Goal: Information Seeking & Learning: Learn about a topic

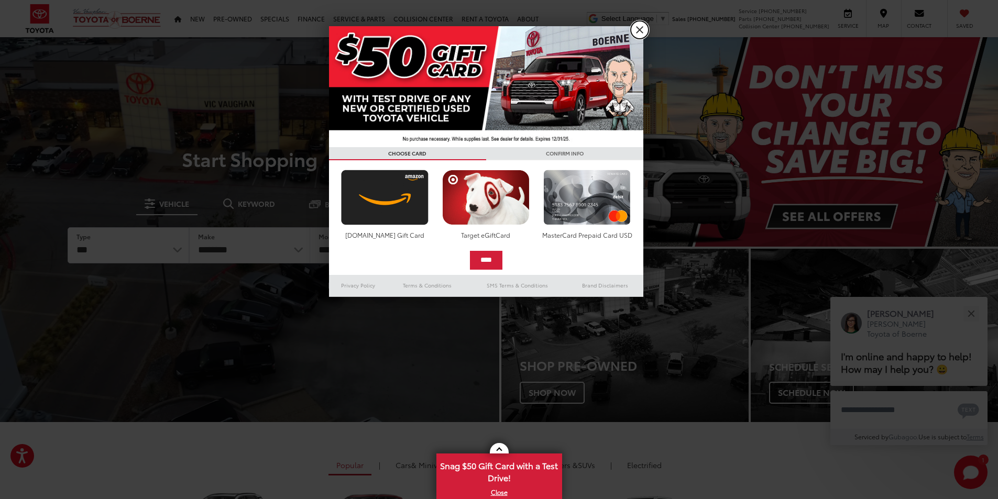
click at [637, 25] on link "X" at bounding box center [639, 30] width 18 height 18
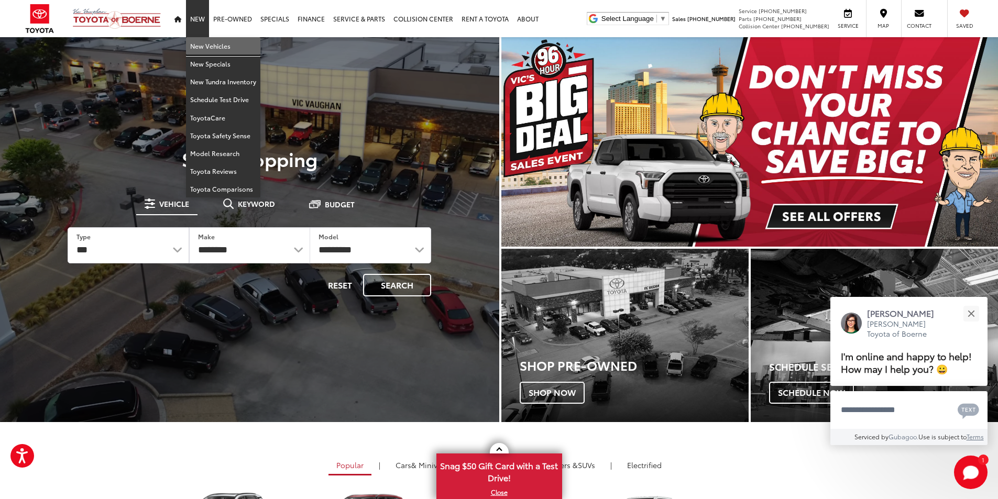
click at [210, 47] on link "New Vehicles" at bounding box center [223, 46] width 74 height 18
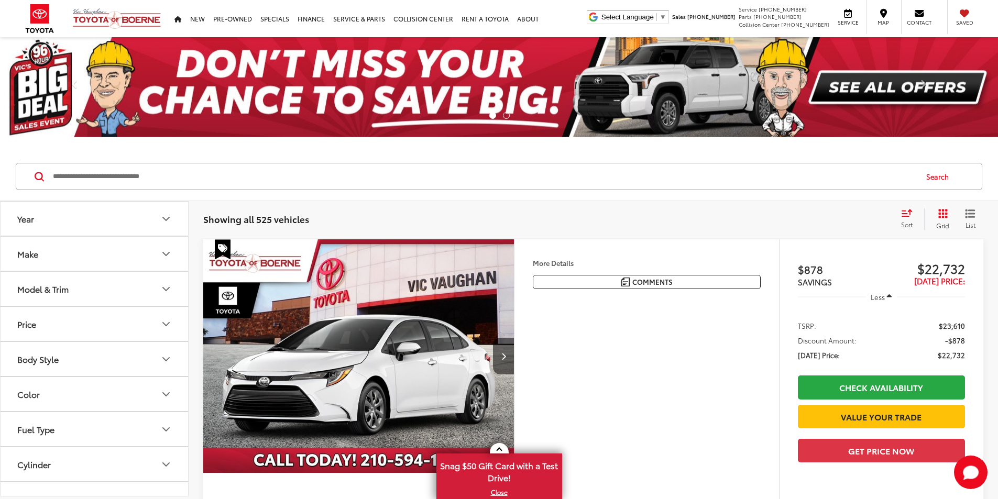
click at [118, 229] on button "Year" at bounding box center [95, 219] width 189 height 34
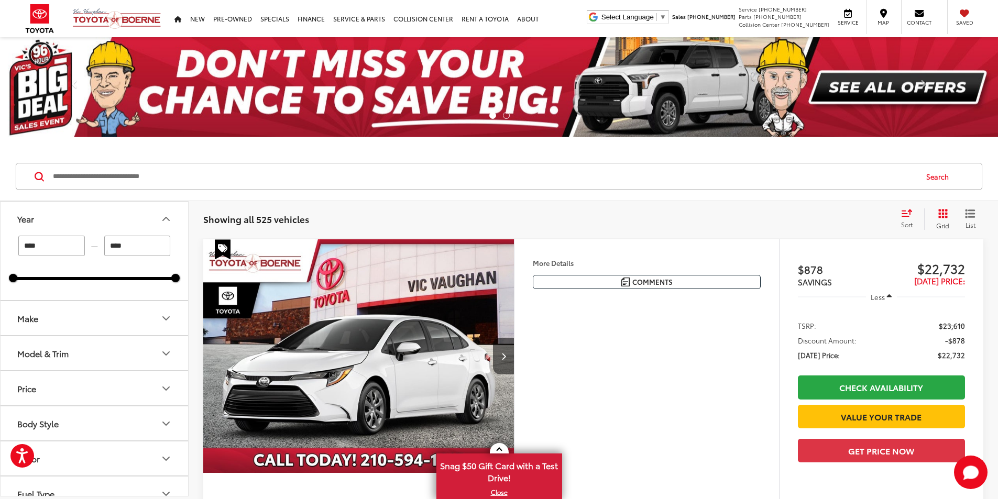
click at [118, 229] on button "Year" at bounding box center [95, 219] width 189 height 34
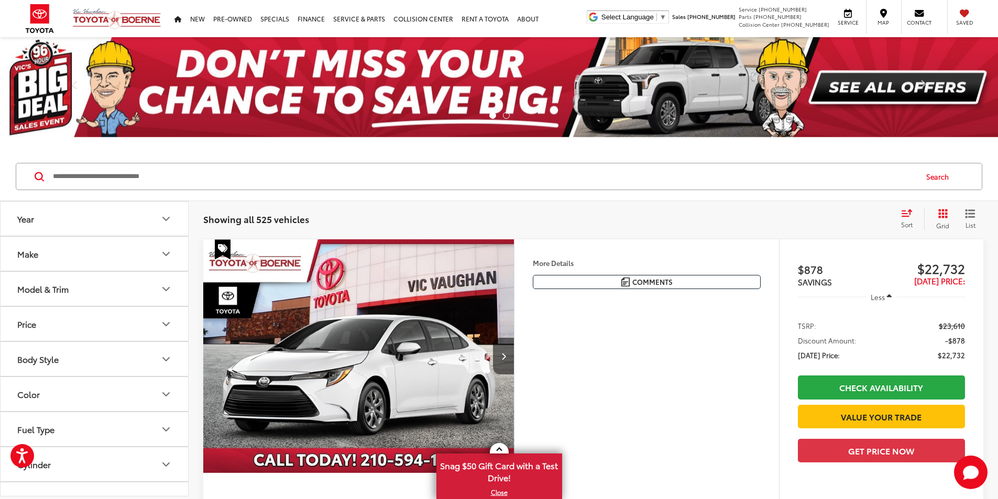
click at [105, 267] on button "Make" at bounding box center [95, 254] width 189 height 34
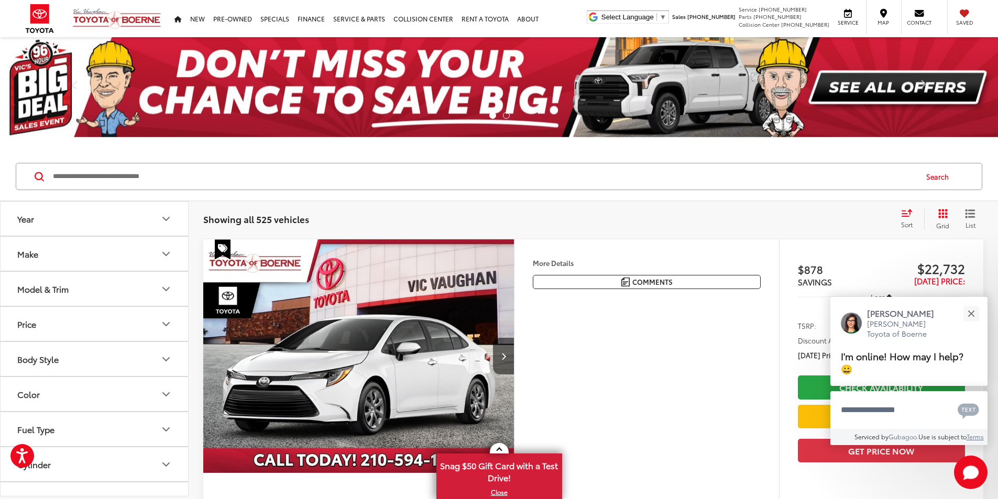
click at [135, 284] on button "Model & Trim" at bounding box center [95, 289] width 189 height 34
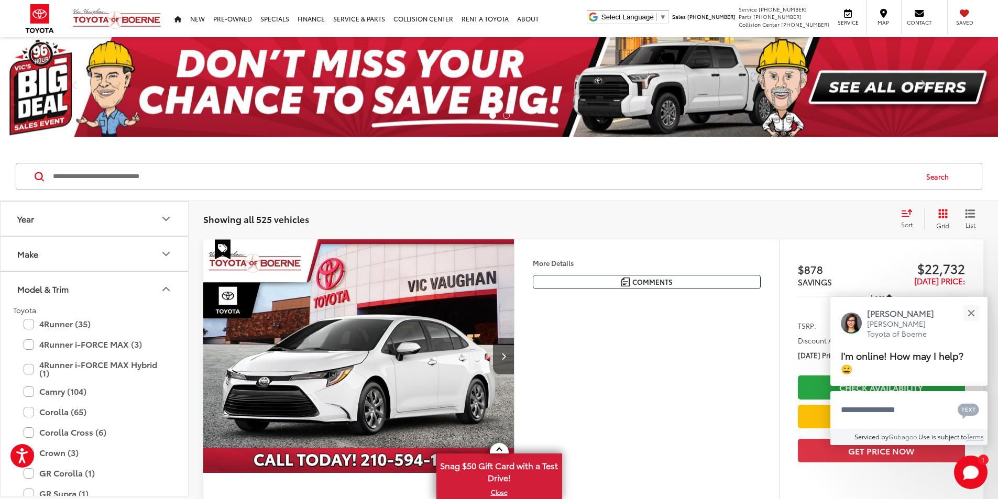
click at [136, 292] on button "Model & Trim" at bounding box center [95, 289] width 189 height 34
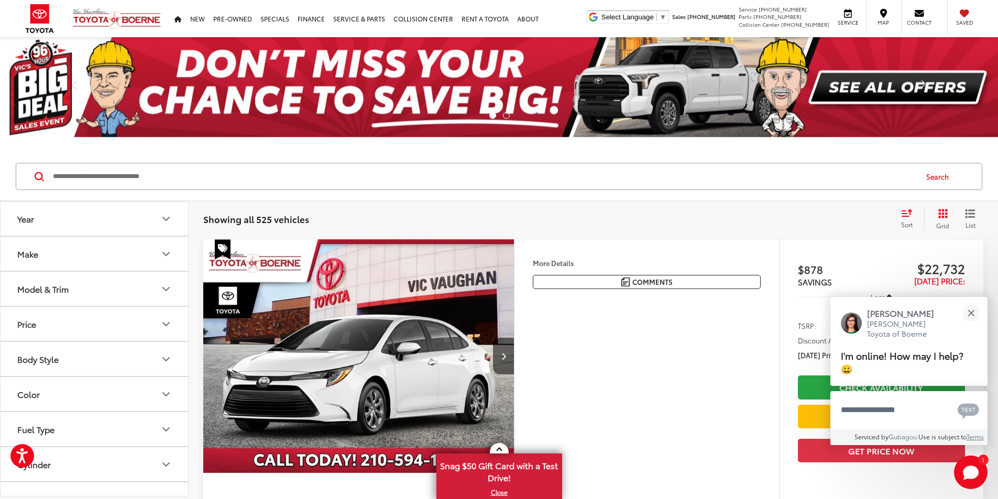
click at [130, 353] on button "Body Style" at bounding box center [95, 359] width 189 height 34
click at [130, 352] on button "Body Style" at bounding box center [95, 359] width 189 height 34
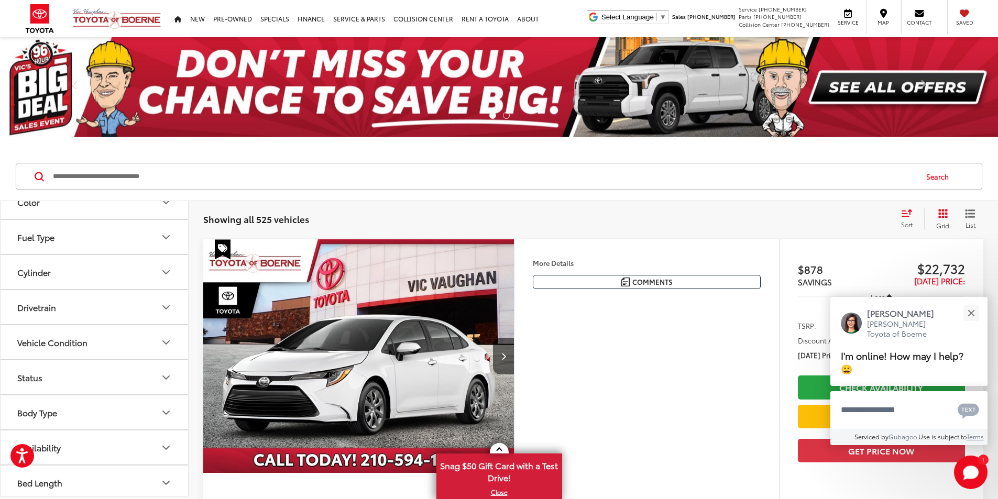
scroll to position [196, 0]
click at [136, 229] on button "Fuel Type" at bounding box center [95, 233] width 189 height 34
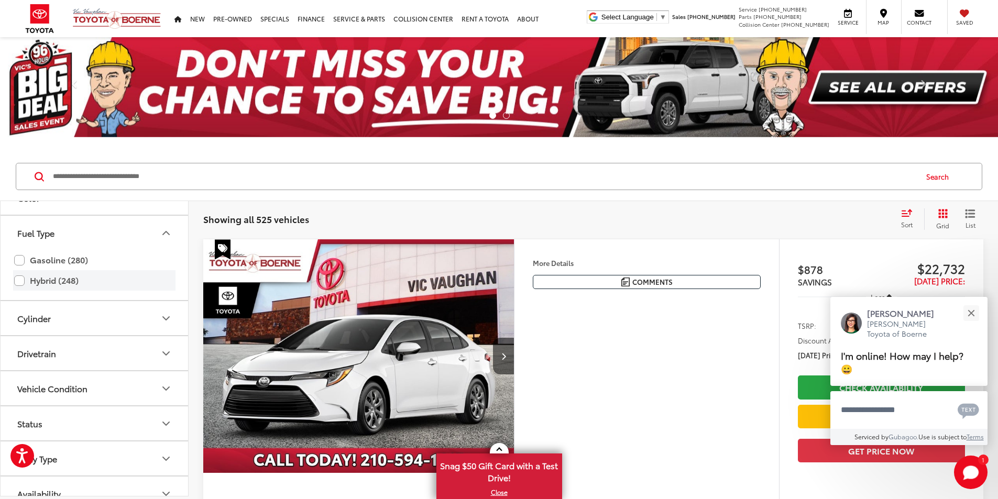
click at [82, 280] on label "Hybrid (248)" at bounding box center [94, 280] width 160 height 18
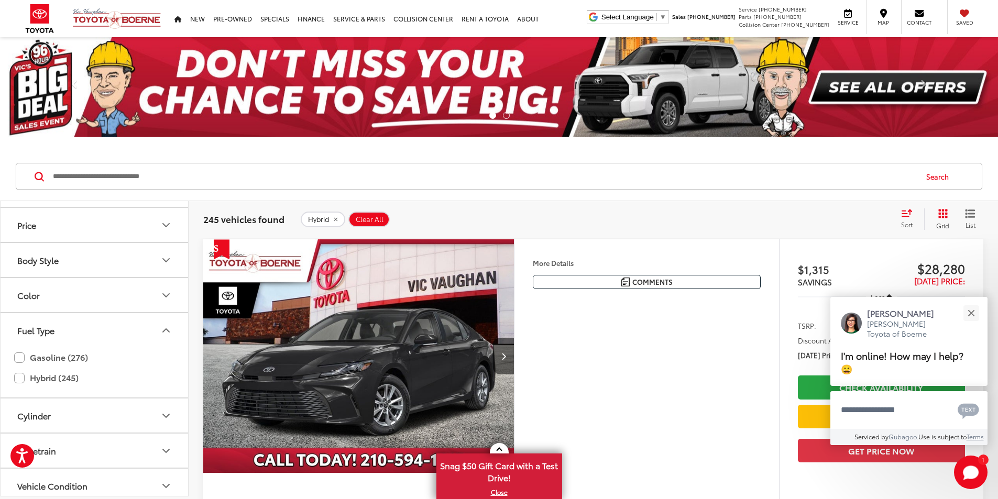
scroll to position [92, 0]
click at [121, 261] on button "Body Style" at bounding box center [95, 267] width 189 height 34
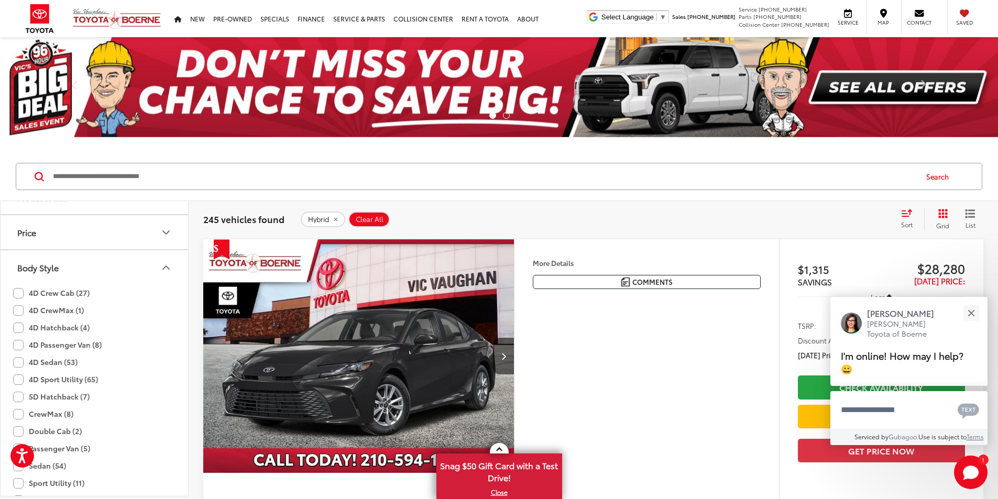
click at [132, 268] on button "Body Style" at bounding box center [95, 267] width 189 height 34
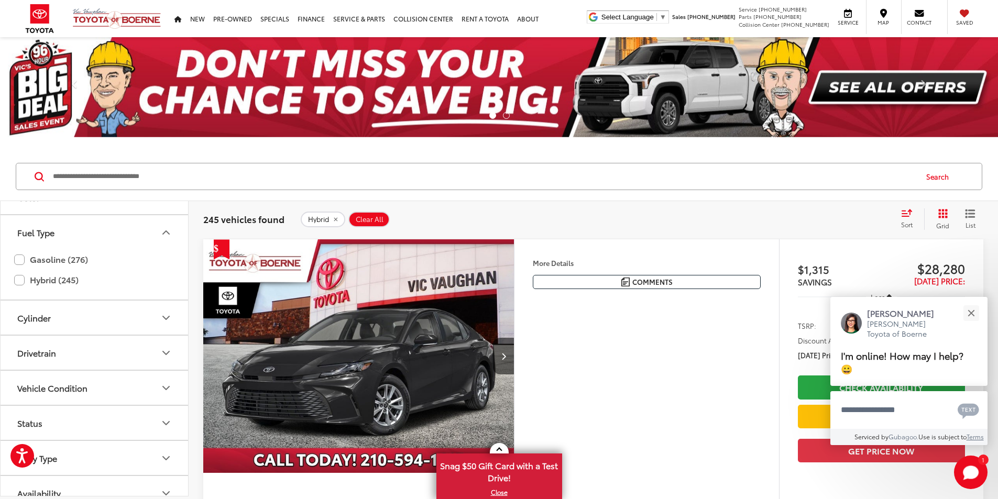
scroll to position [247, 0]
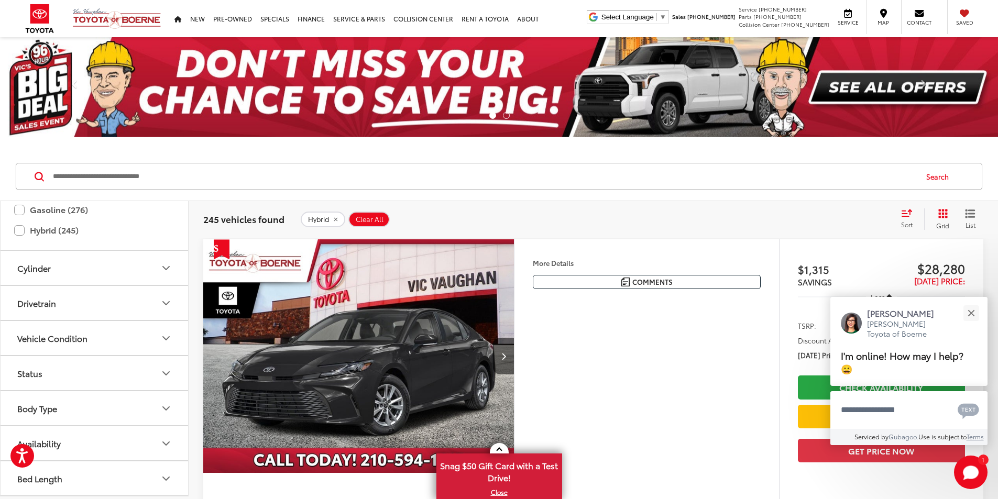
click at [120, 311] on button "Drivetrain" at bounding box center [95, 303] width 189 height 34
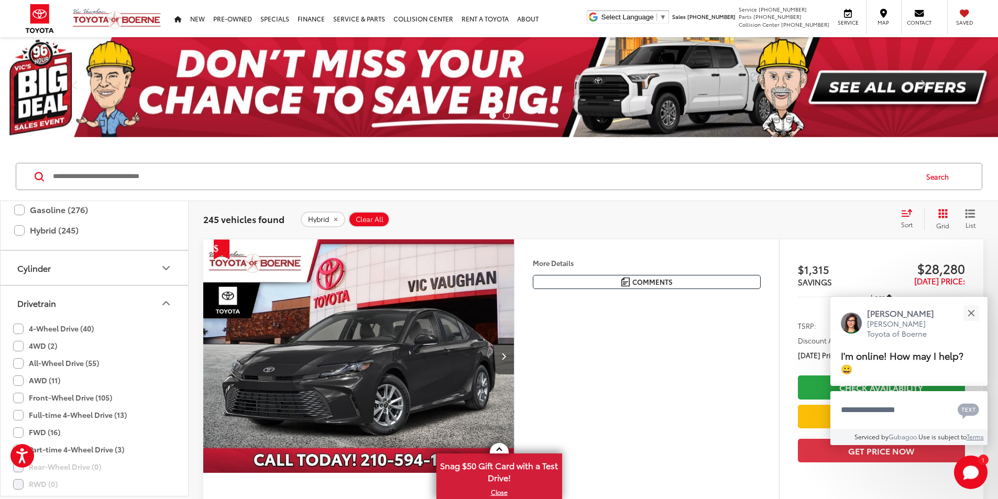
click at [60, 363] on label "All-Wheel Drive (55)" at bounding box center [56, 363] width 86 height 17
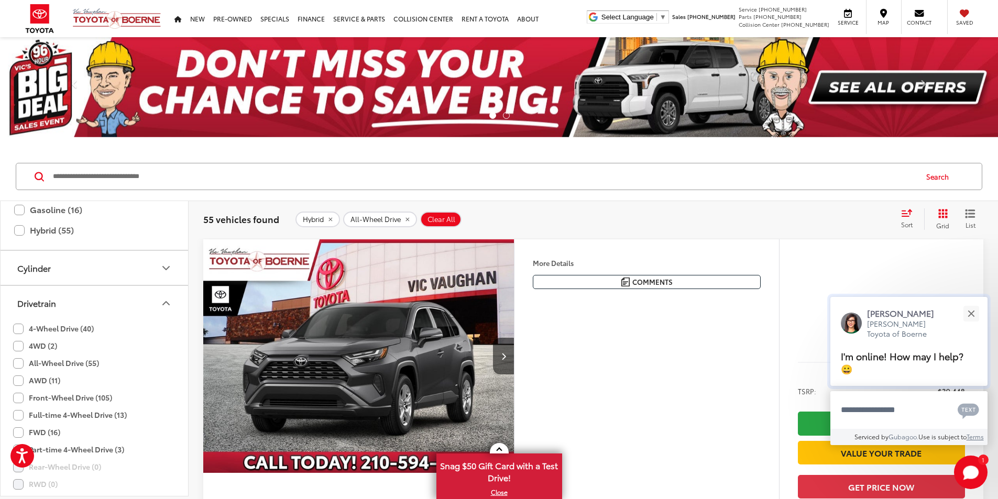
click at [984, 308] on div "Jessica Vic Vaughan Toyota of Boerne I'm online! How may I help? 😀" at bounding box center [908, 341] width 157 height 89
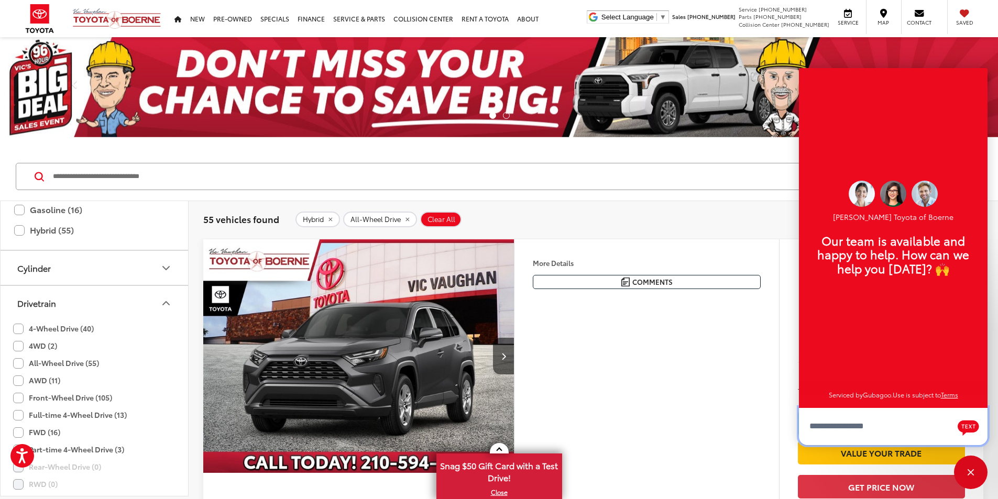
scroll to position [13, 0]
click at [639, 241] on div "More Details Comments Dealer Comments Gray 2025 Toyota RAV4 Hybrid XLE AWD eCVT…" at bounding box center [646, 272] width 264 height 66
click at [973, 474] on div "Close" at bounding box center [970, 472] width 7 height 7
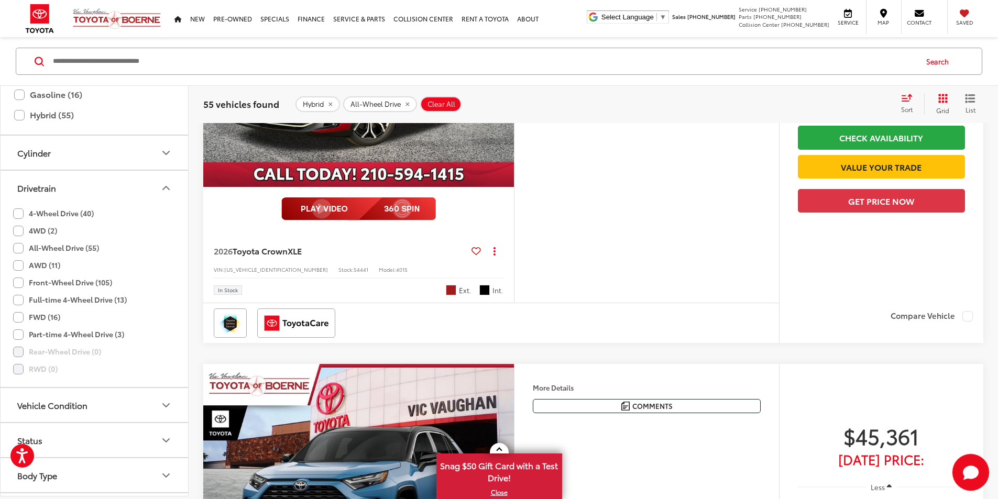
scroll to position [1466, 0]
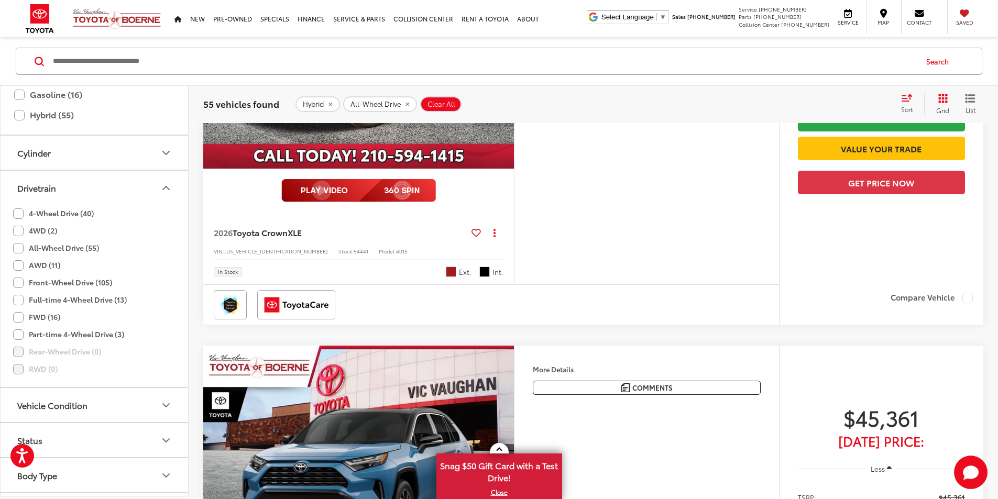
click at [514, 70] on button "Next image" at bounding box center [503, 52] width 21 height 37
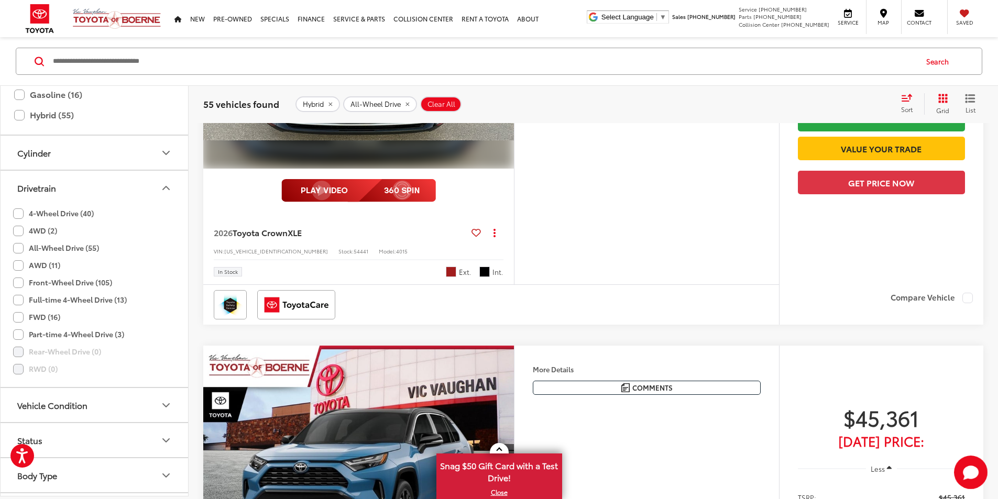
click at [514, 70] on button "Next image" at bounding box center [503, 52] width 21 height 37
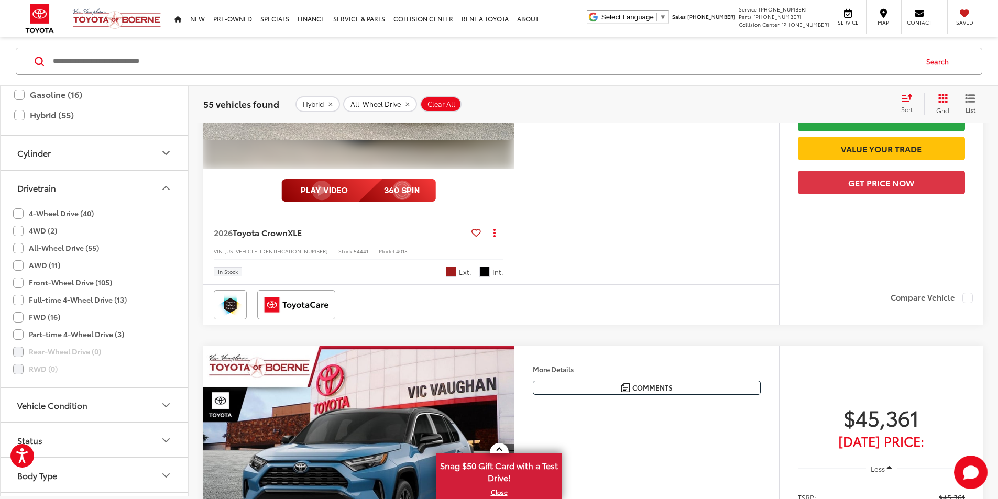
click at [514, 70] on button "Next image" at bounding box center [503, 52] width 21 height 37
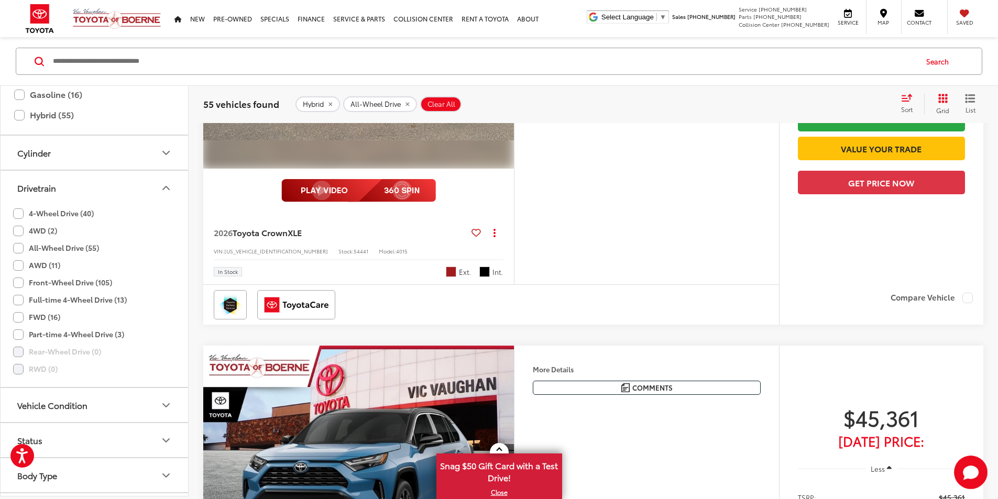
scroll to position [0, 1191]
click at [514, 70] on button "Next image" at bounding box center [503, 52] width 21 height 37
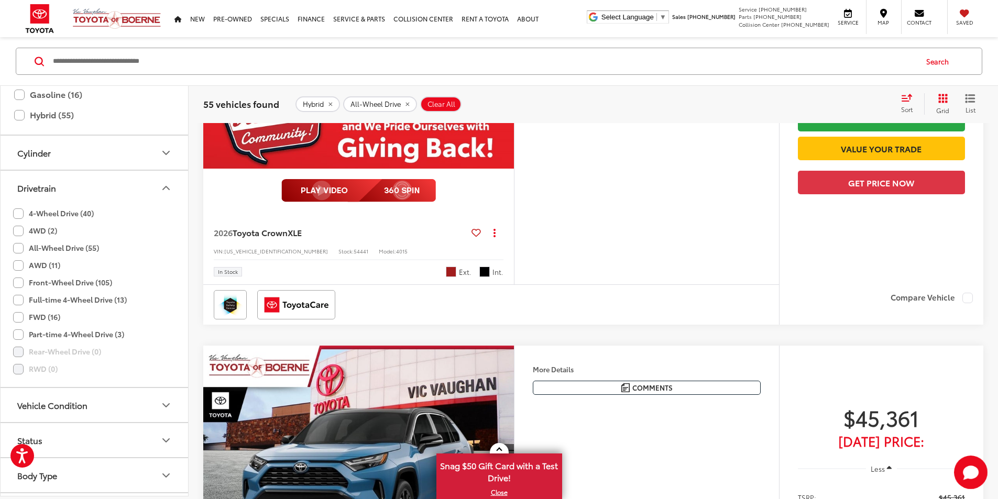
scroll to position [0, 1588]
click at [514, 70] on button "Next image" at bounding box center [503, 52] width 21 height 37
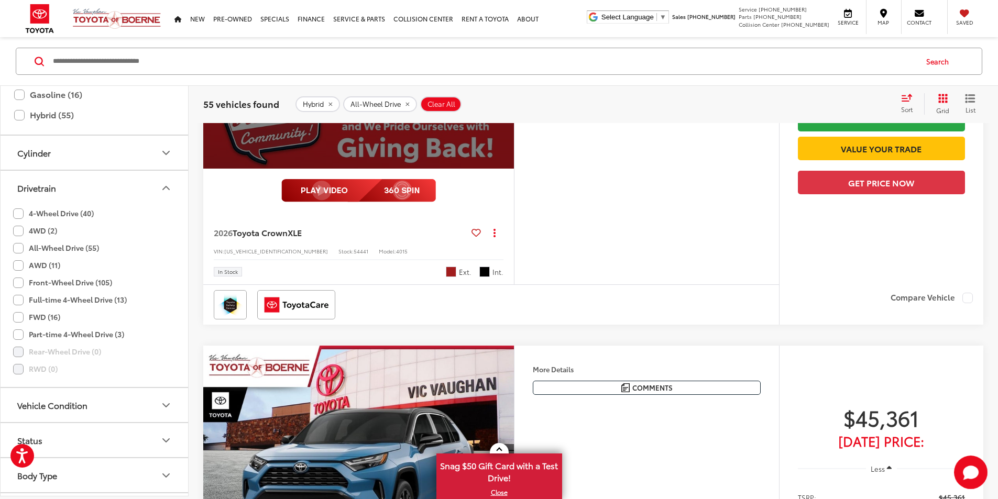
scroll to position [0, 1986]
click at [513, 169] on div "View More" at bounding box center [357, 52] width 312 height 234
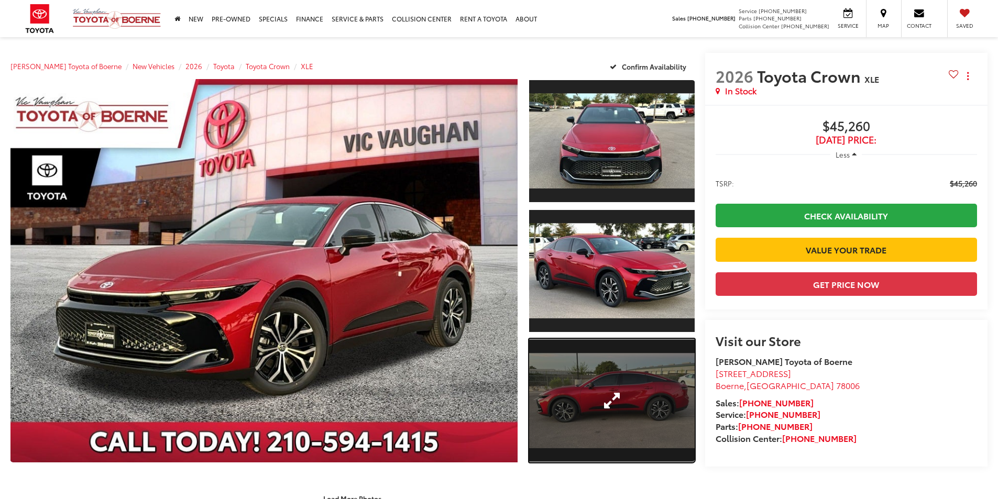
click at [621, 380] on link "Expand Photo 3" at bounding box center [611, 401] width 165 height 124
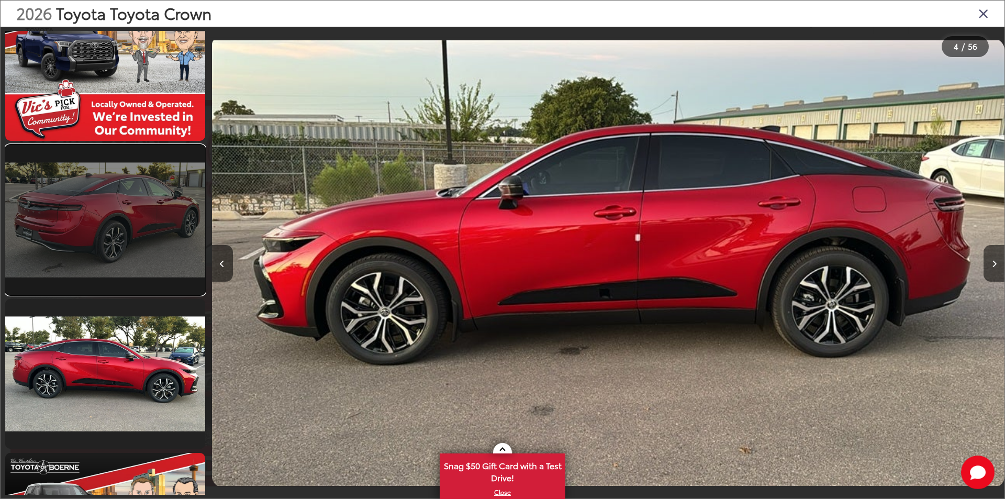
click at [152, 244] on link at bounding box center [105, 220] width 200 height 150
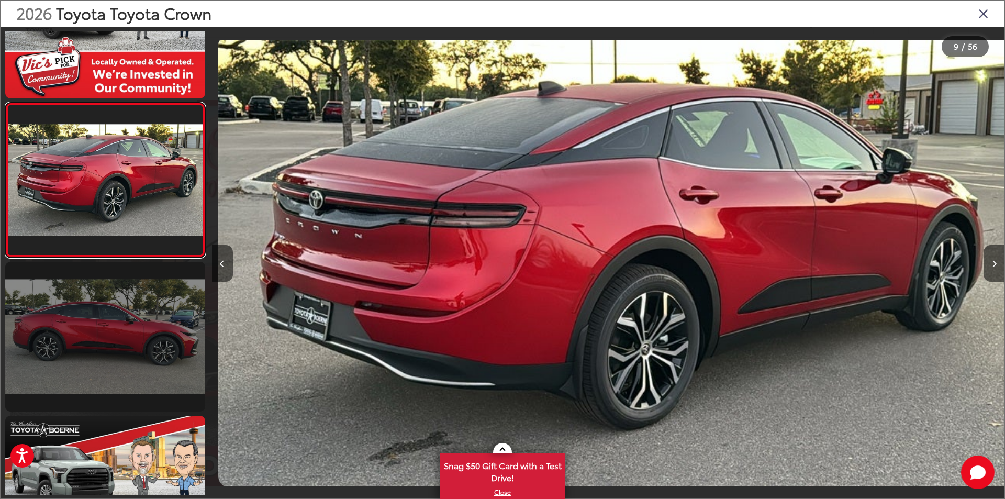
scroll to position [0, 6344]
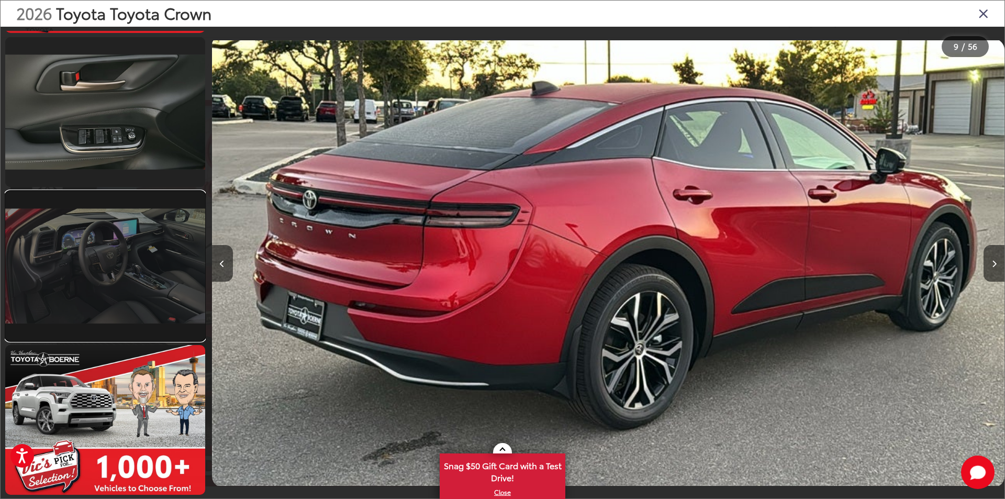
click at [160, 289] on link at bounding box center [105, 266] width 200 height 150
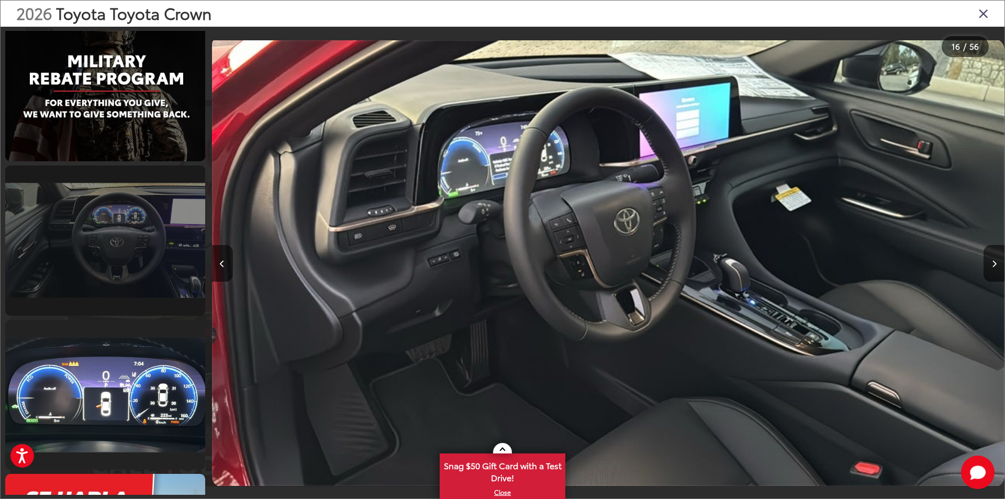
scroll to position [3444, 0]
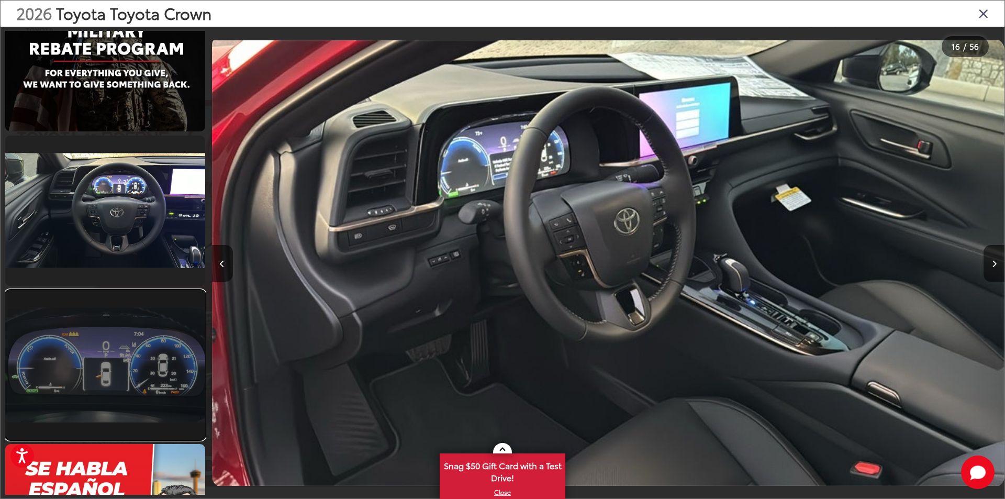
click at [90, 312] on link at bounding box center [105, 365] width 200 height 150
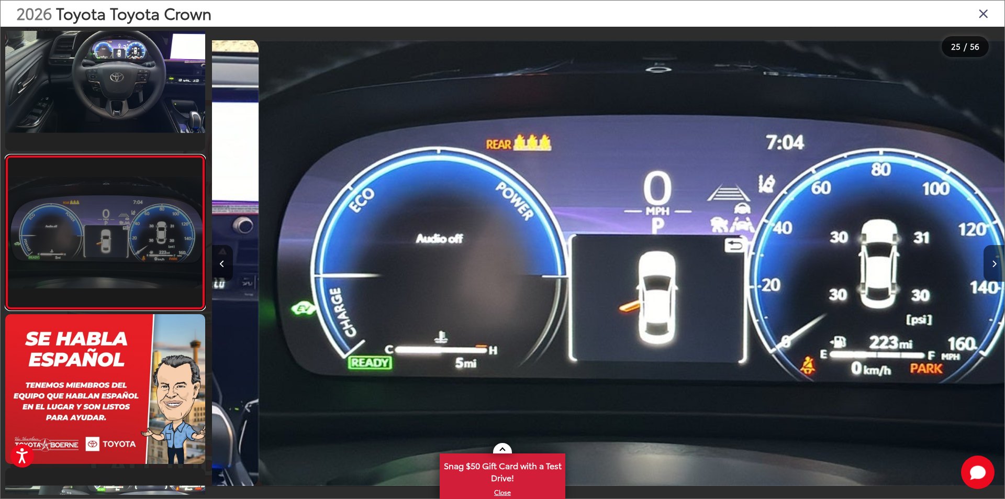
scroll to position [0, 19033]
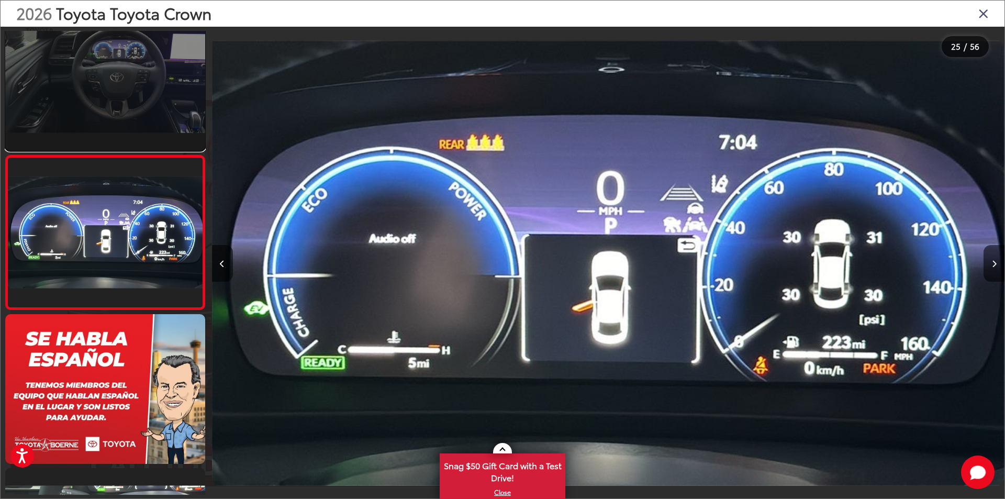
click at [137, 99] on link at bounding box center [105, 76] width 200 height 150
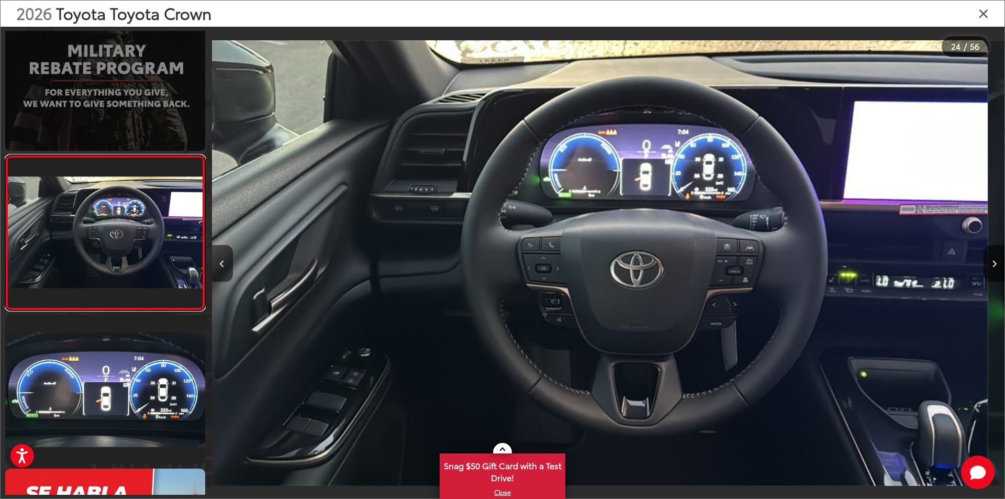
scroll to position [0, 18239]
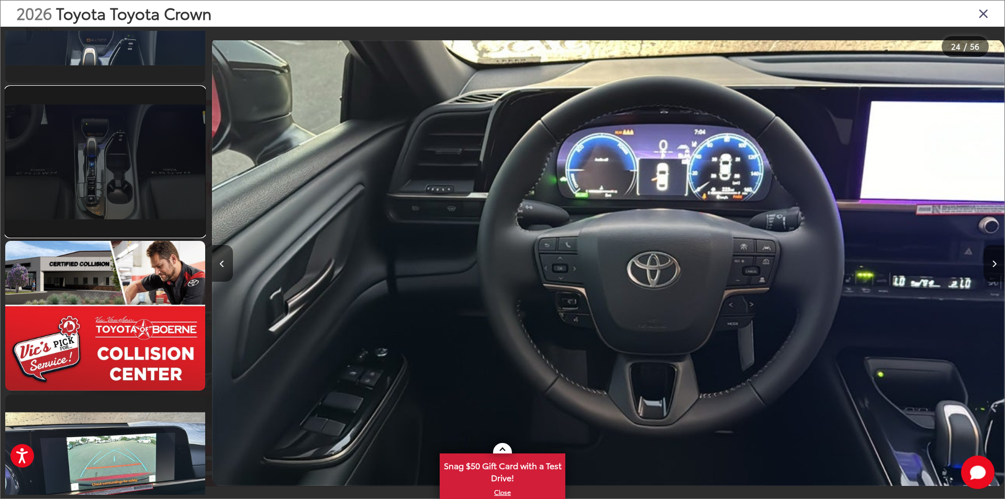
click at [150, 194] on link at bounding box center [105, 162] width 200 height 150
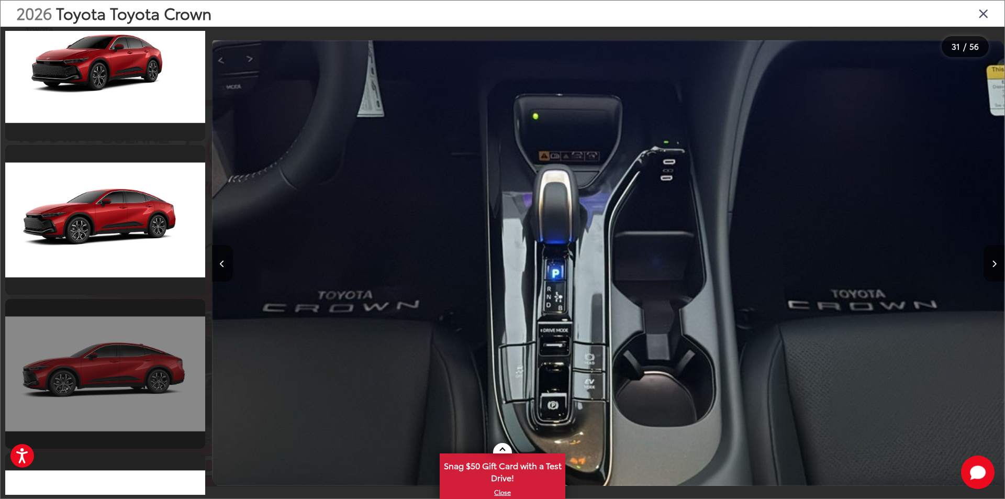
scroll to position [5546, 0]
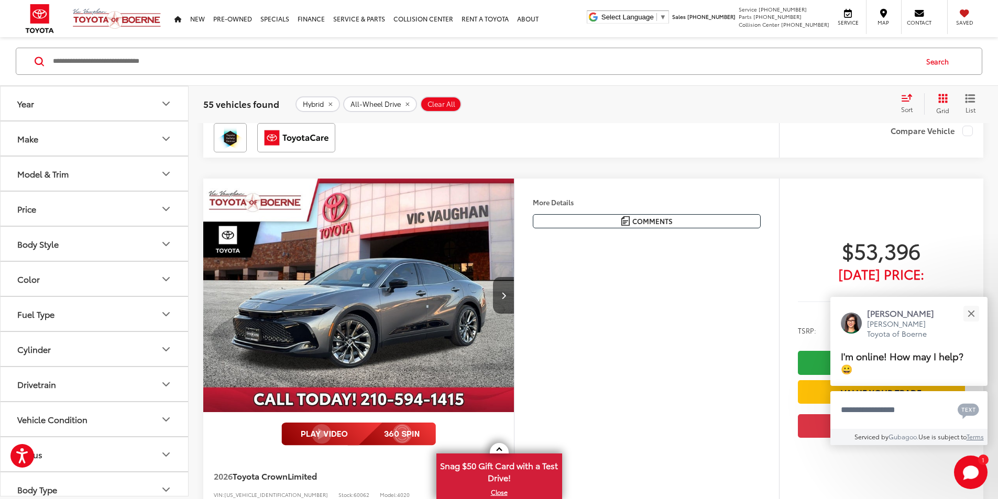
scroll to position [2420, 0]
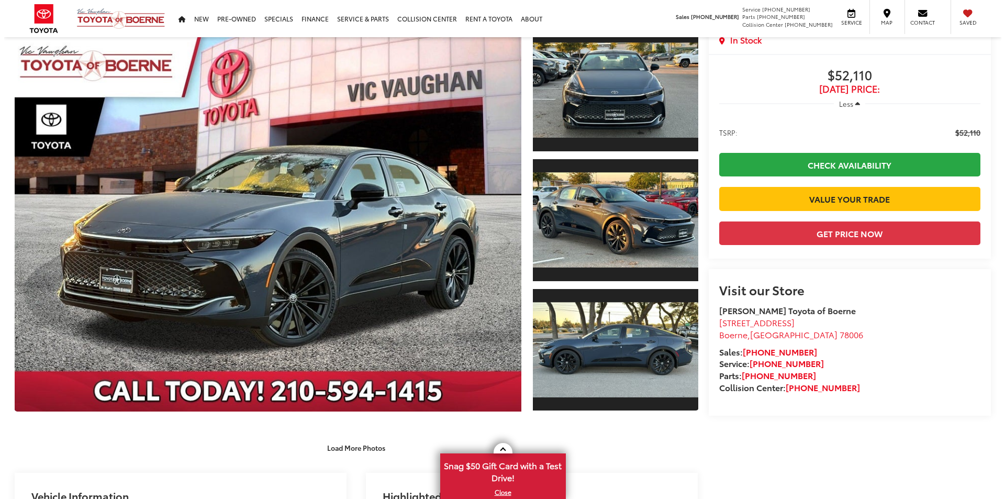
scroll to position [262, 0]
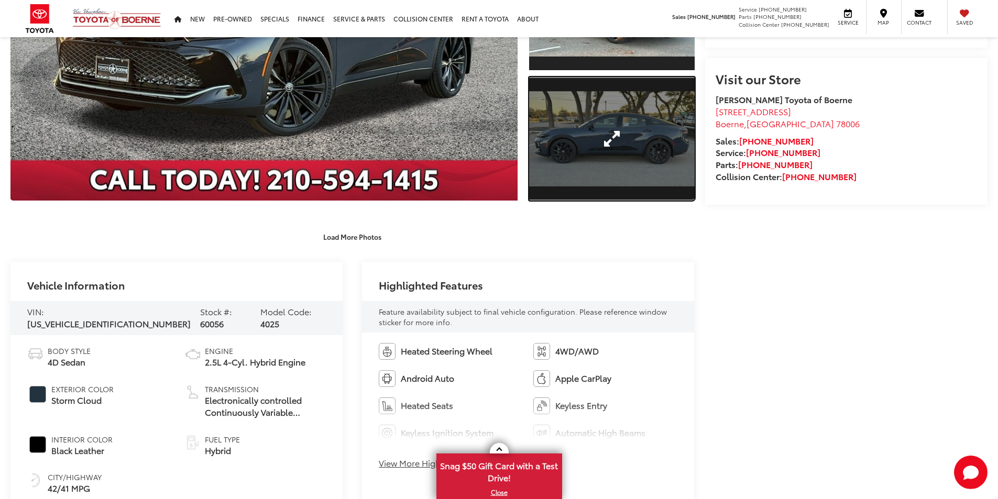
click at [594, 152] on link "Expand Photo 3" at bounding box center [611, 139] width 165 height 124
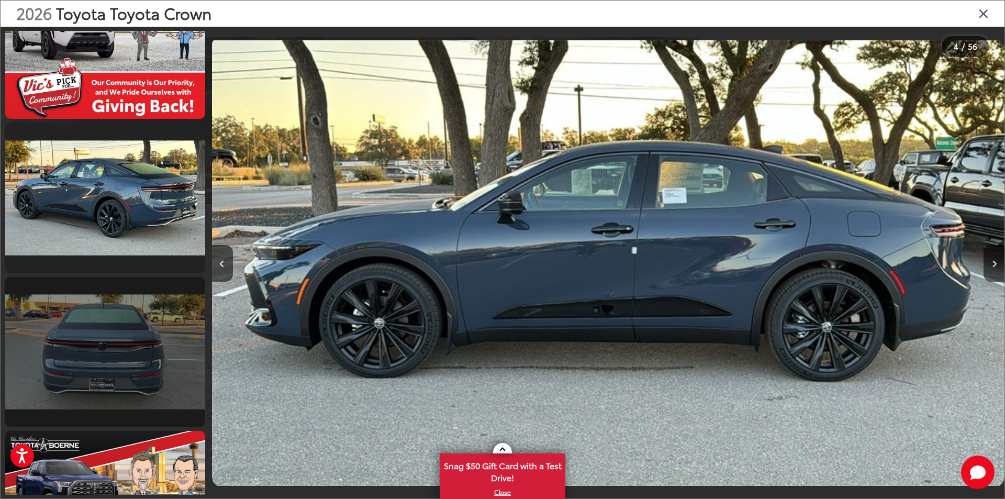
scroll to position [684, 0]
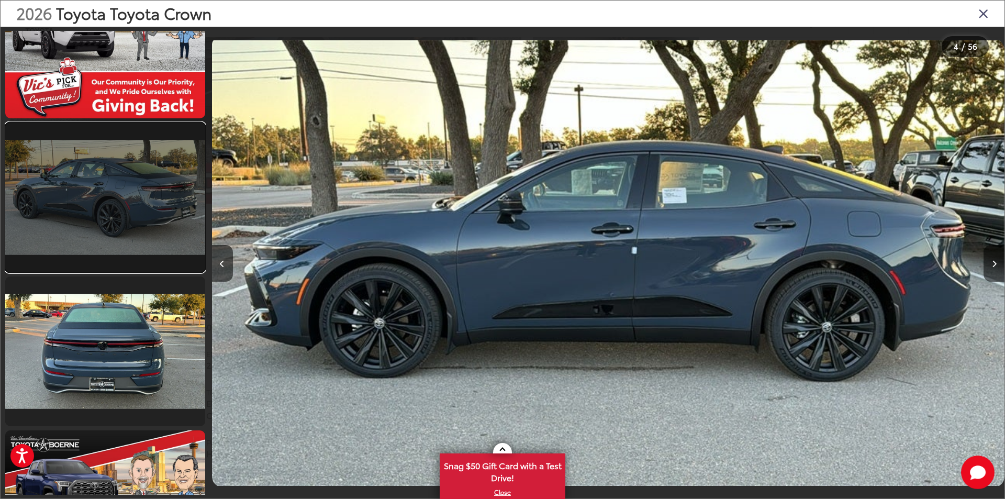
click at [153, 246] on link at bounding box center [105, 198] width 200 height 150
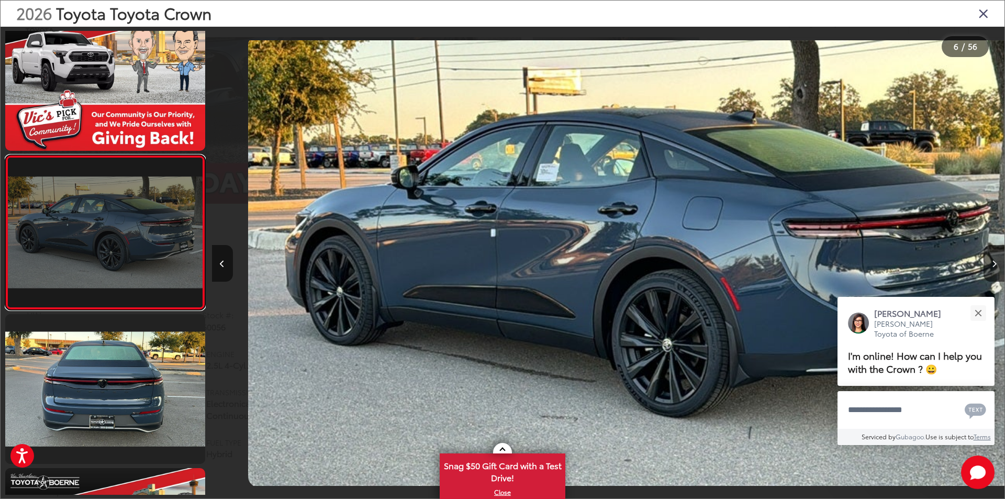
scroll to position [0, 3965]
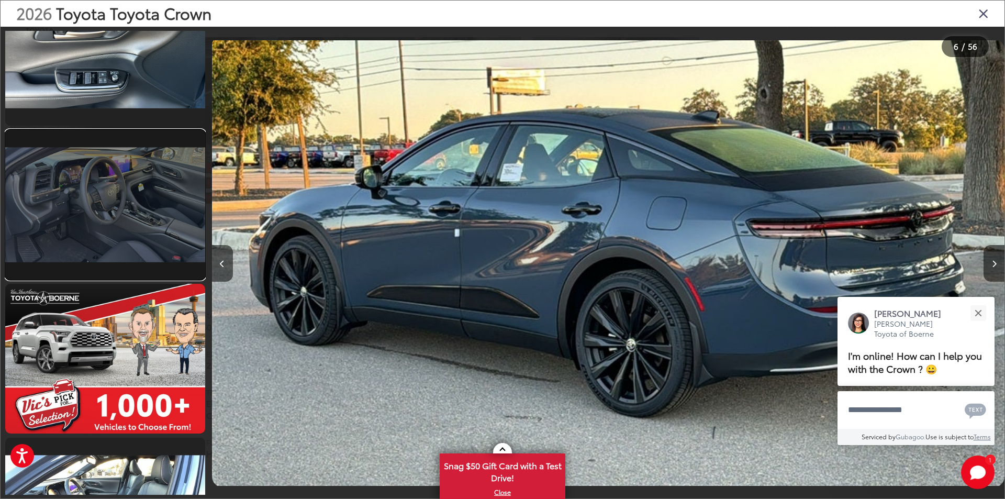
click at [142, 225] on link at bounding box center [105, 205] width 200 height 150
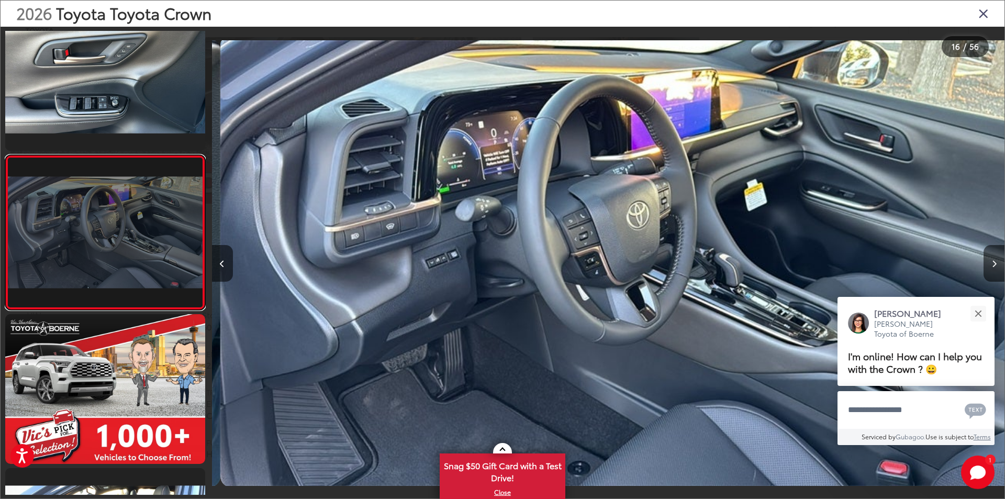
scroll to position [0, 11895]
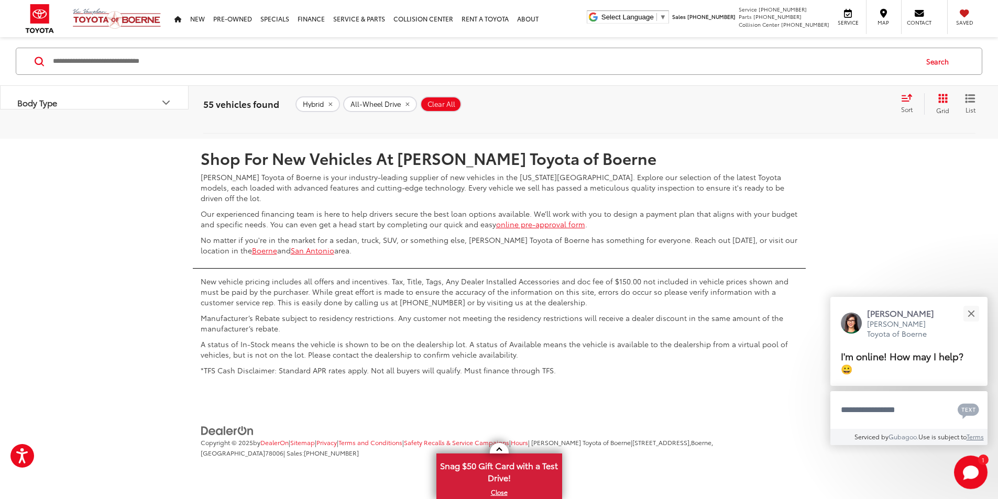
scroll to position [5452, 0]
click at [788, 117] on link "2" at bounding box center [796, 107] width 16 height 19
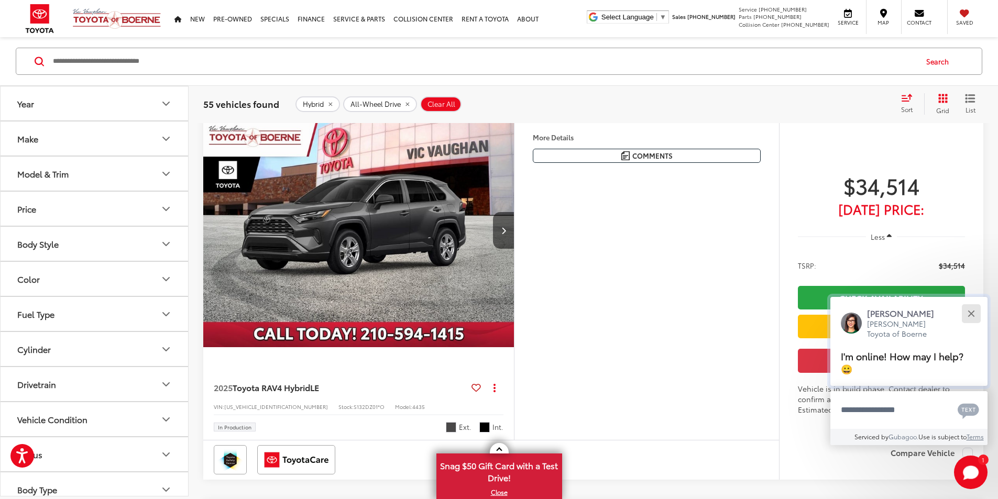
scroll to position [116, 0]
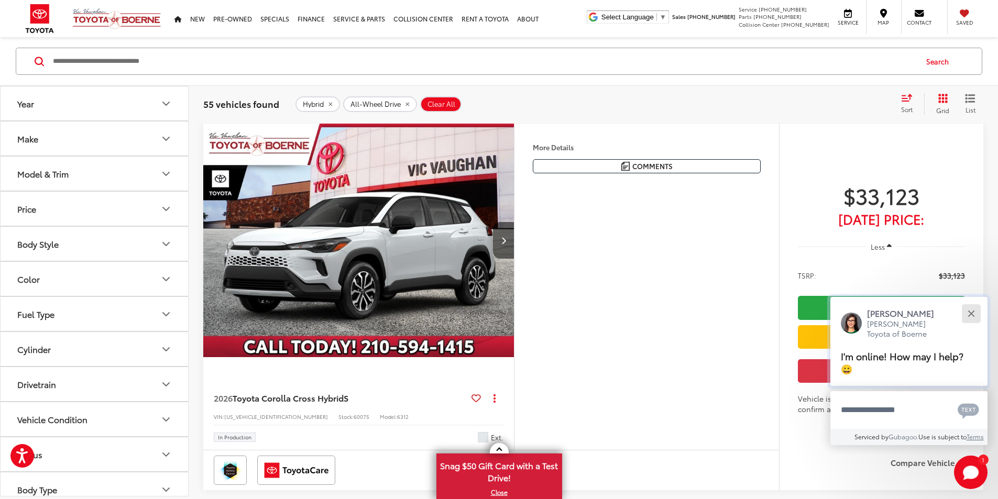
click at [970, 317] on button "Close" at bounding box center [970, 313] width 23 height 23
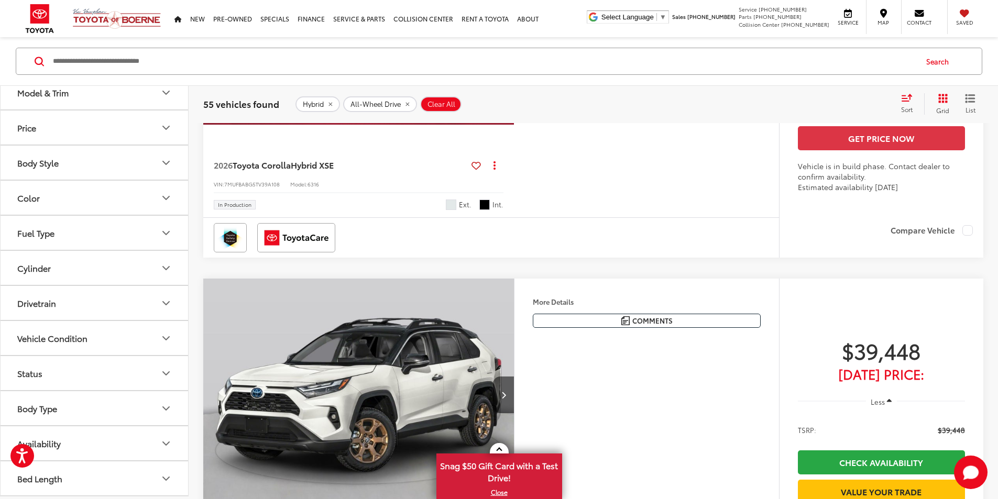
scroll to position [4305, 0]
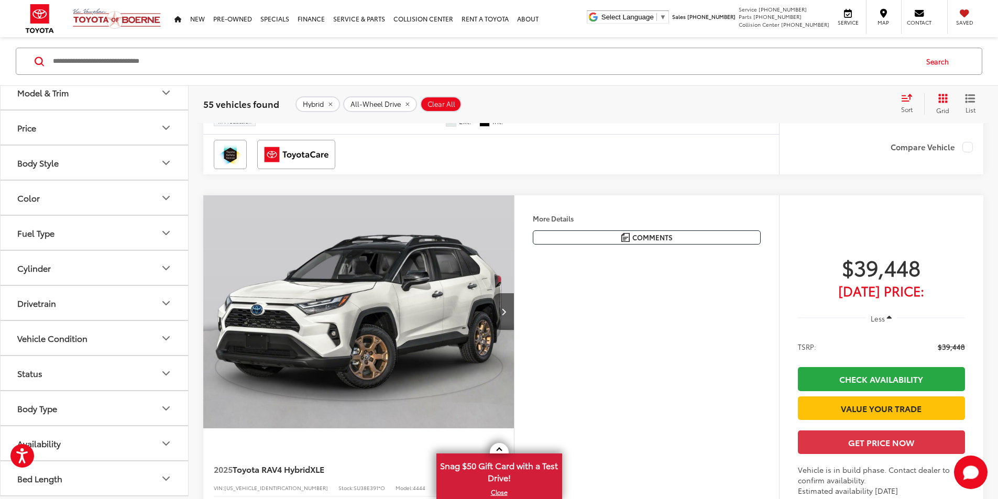
click at [95, 451] on button "Availability" at bounding box center [95, 443] width 189 height 34
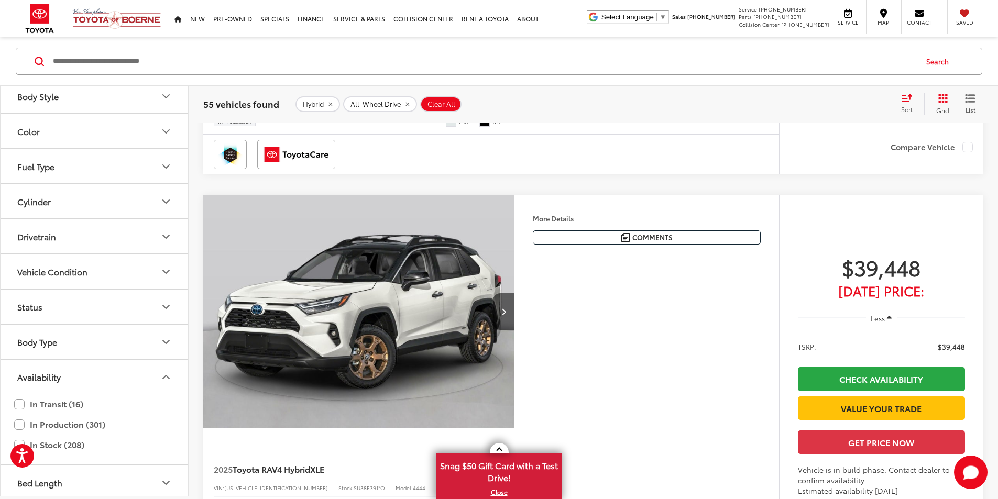
scroll to position [152, 0]
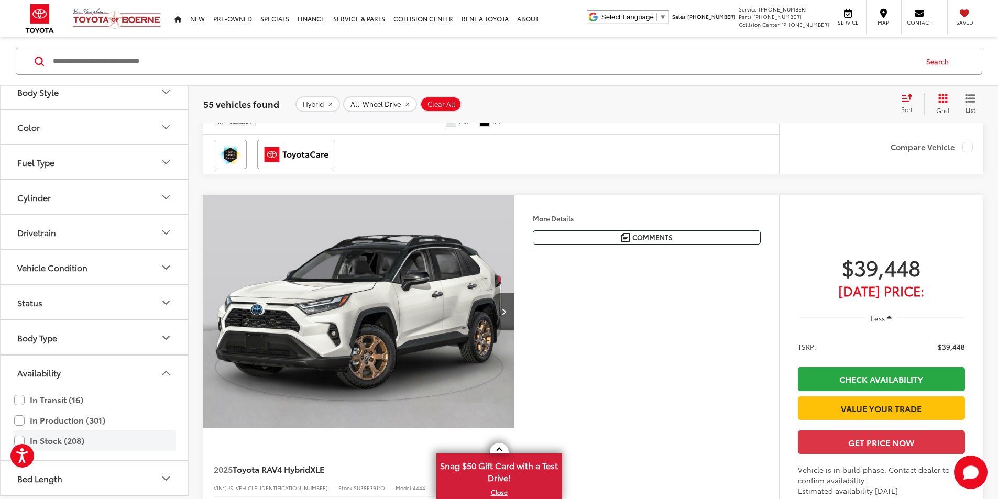
click at [74, 438] on label "In Stock (208)" at bounding box center [94, 440] width 160 height 18
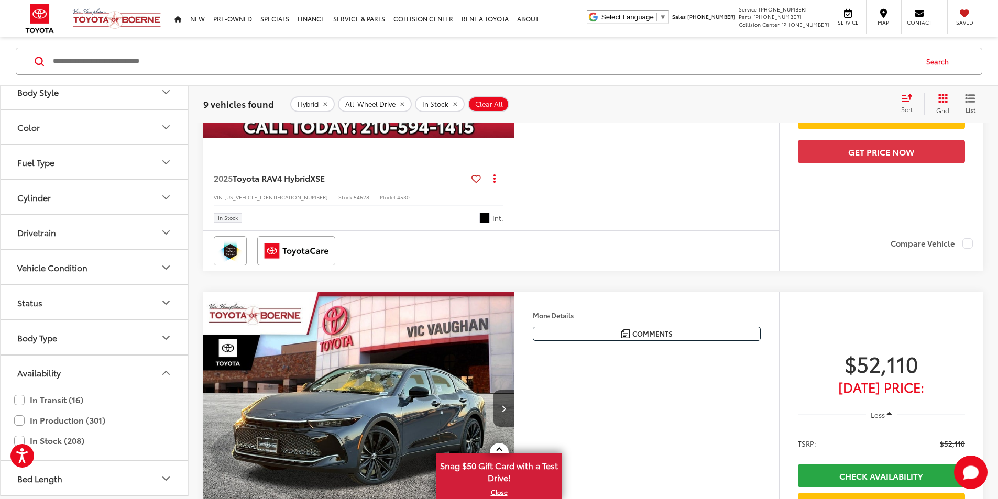
scroll to position [1896, 0]
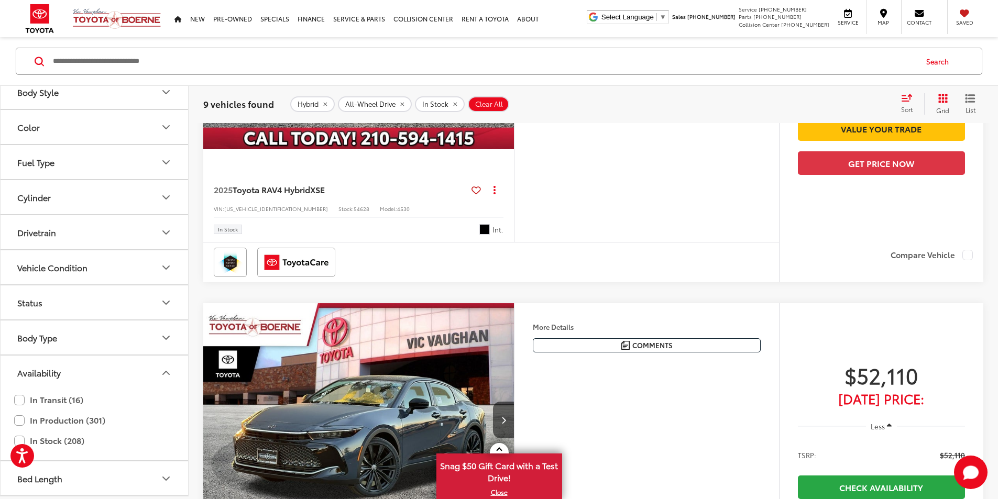
click at [506, 36] on icon "Next image" at bounding box center [503, 32] width 5 height 7
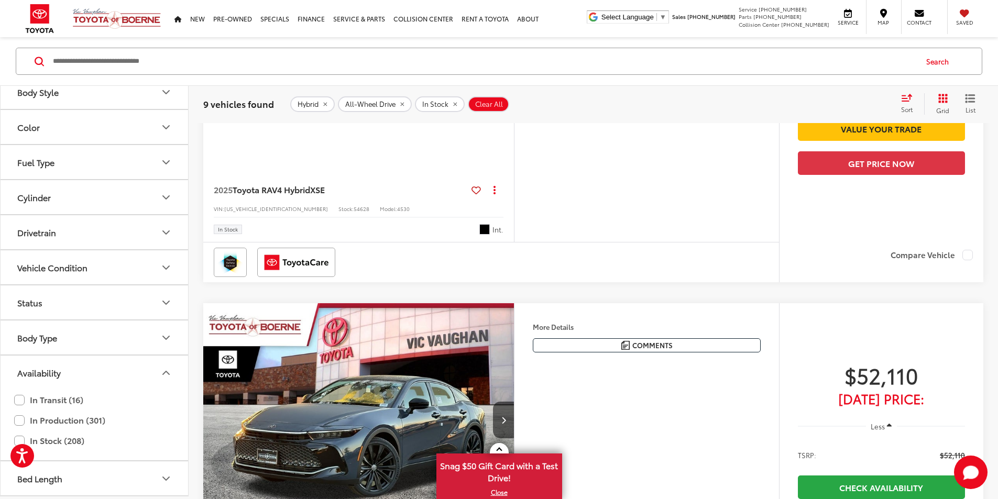
click at [506, 36] on icon "Next image" at bounding box center [503, 32] width 5 height 7
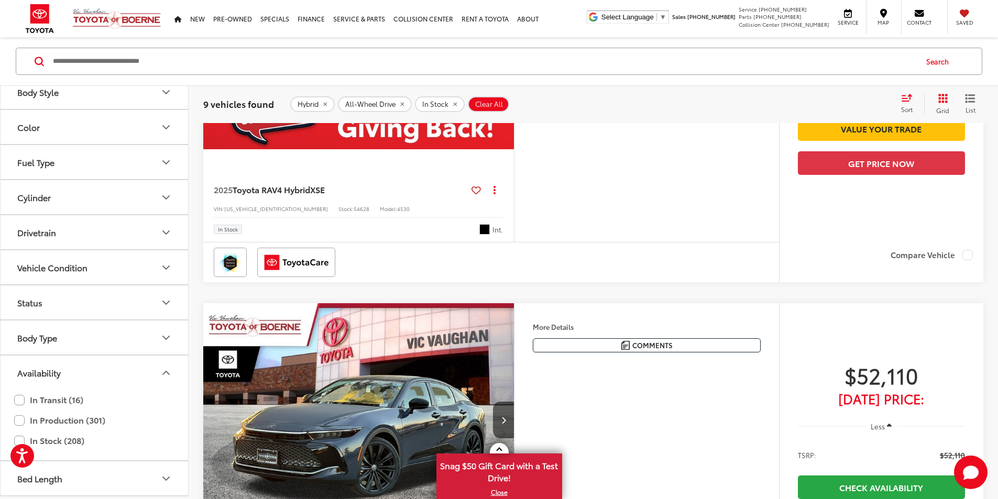
click at [506, 36] on icon "Next image" at bounding box center [503, 32] width 5 height 7
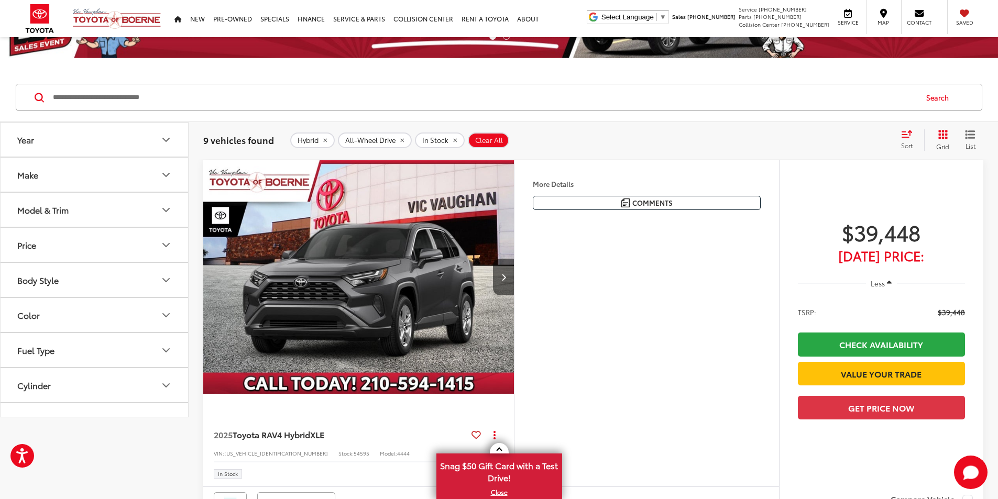
scroll to position [0, 0]
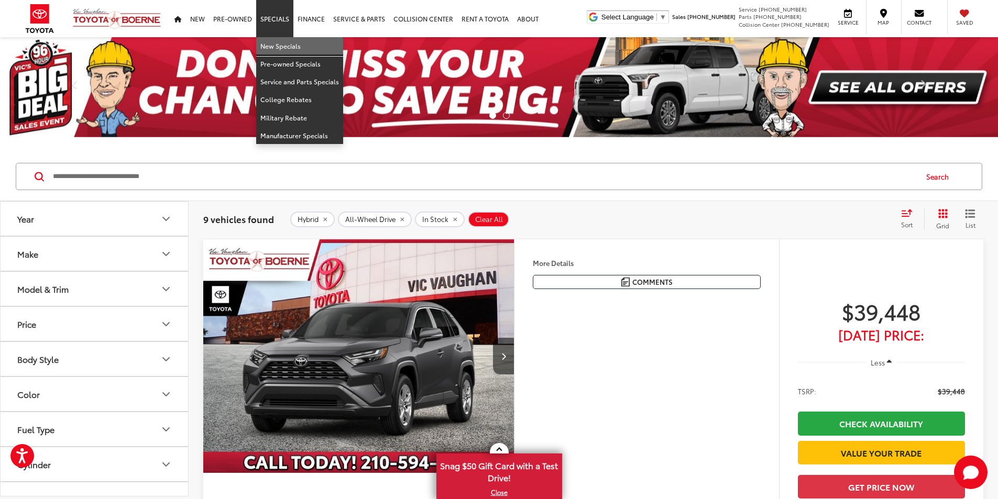
click at [273, 39] on link "New Specials" at bounding box center [299, 46] width 87 height 18
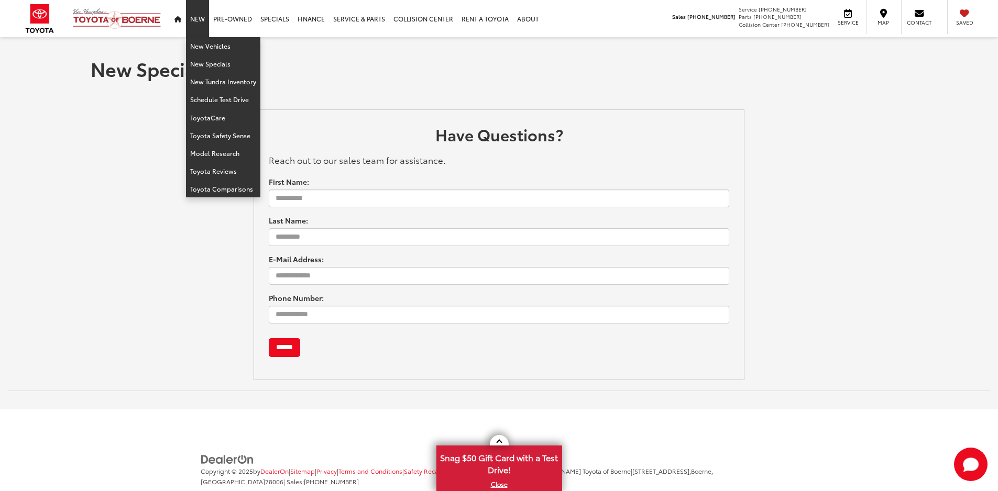
click at [205, 21] on link "New" at bounding box center [197, 18] width 23 height 37
click at [208, 45] on link "New Vehicles" at bounding box center [223, 46] width 74 height 18
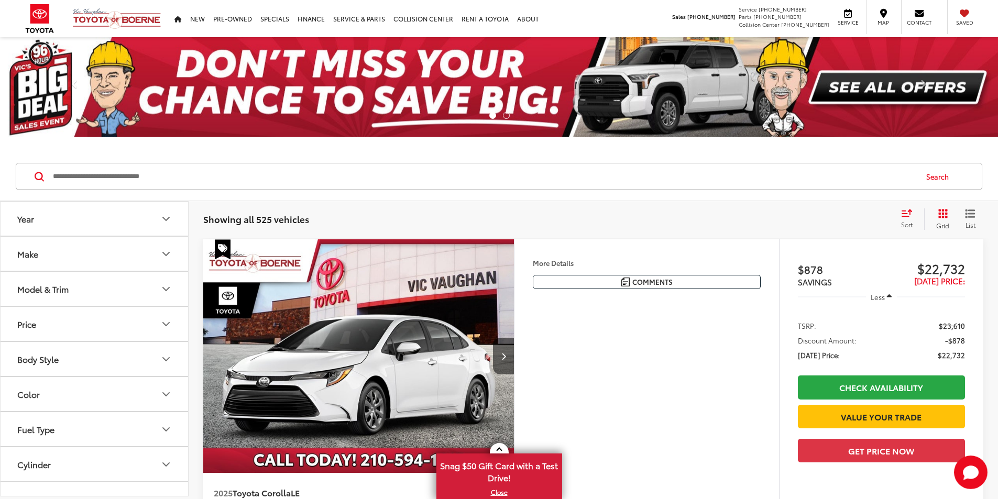
click at [105, 261] on button "Make" at bounding box center [95, 254] width 189 height 34
click at [97, 305] on button "Model & Trim" at bounding box center [95, 289] width 189 height 34
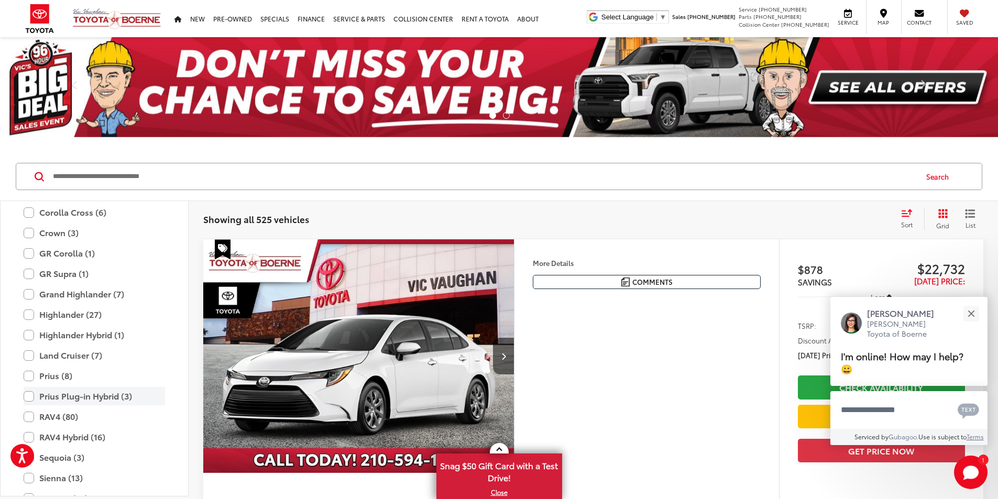
scroll to position [203, 0]
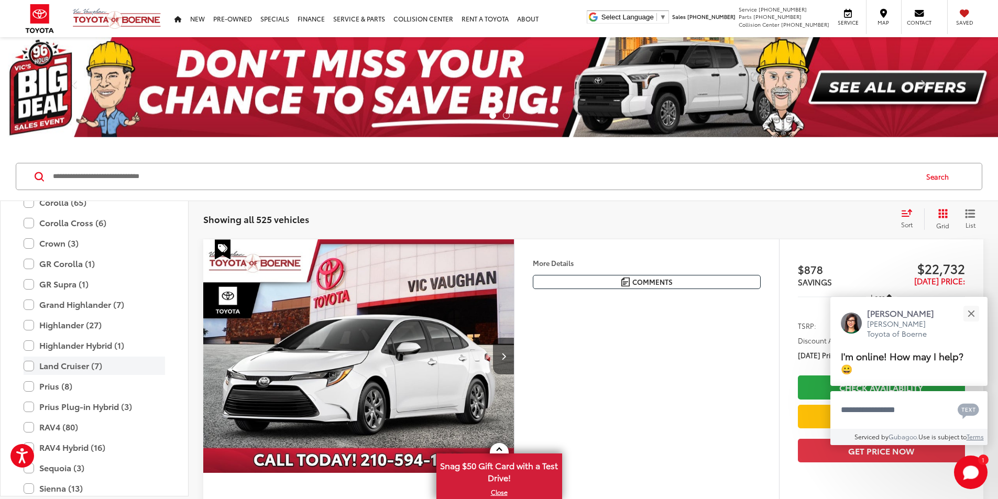
click at [65, 359] on label "Land Cruiser (7)" at bounding box center [94, 366] width 141 height 18
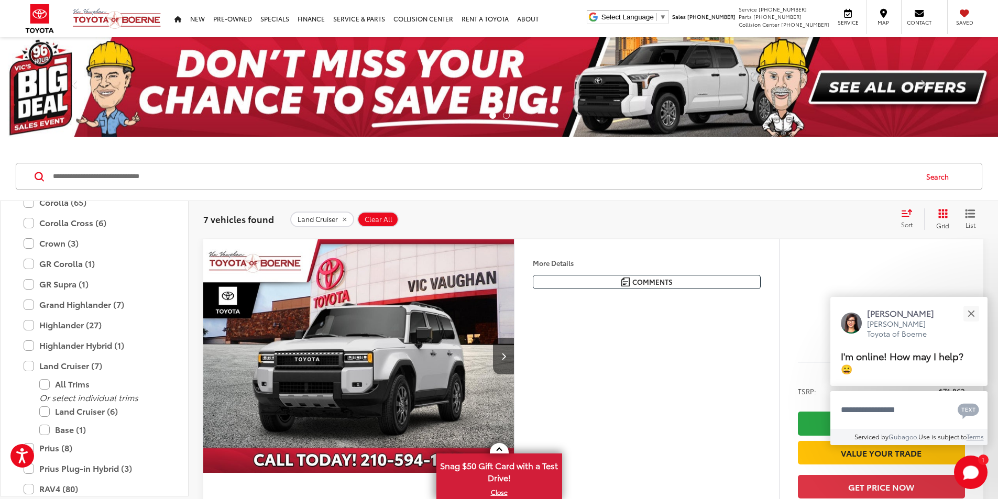
click at [668, 215] on div "Land Cruiser Clear All + 0" at bounding box center [590, 220] width 601 height 16
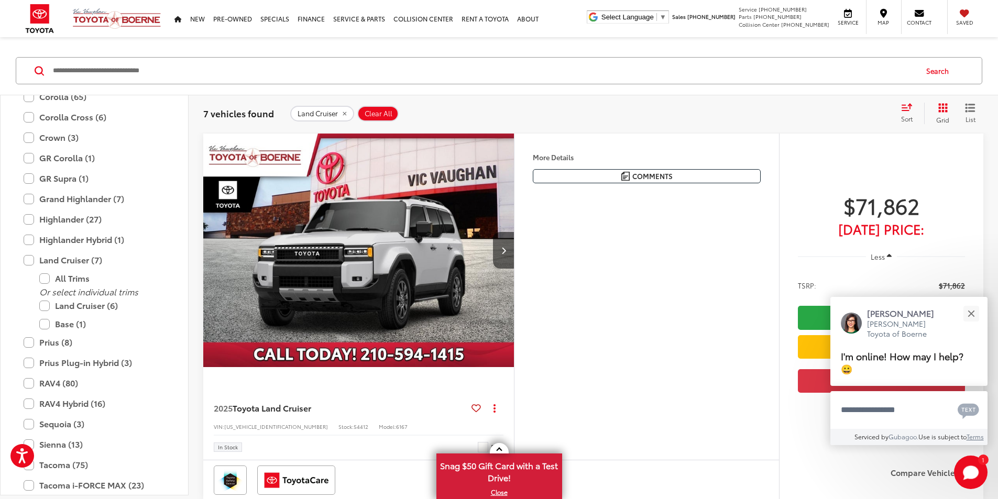
scroll to position [105, 0]
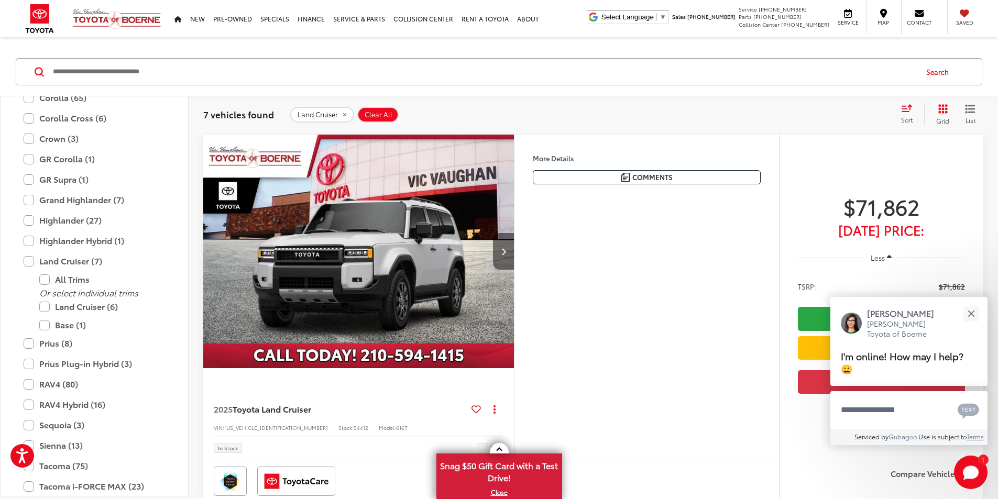
click at [514, 270] on button "Next image" at bounding box center [503, 251] width 21 height 37
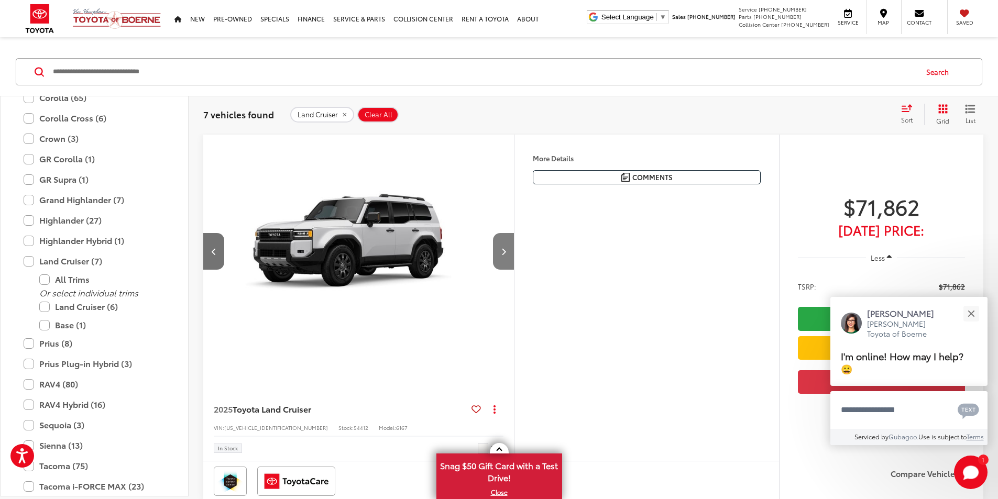
click at [514, 270] on button "Next image" at bounding box center [503, 251] width 21 height 37
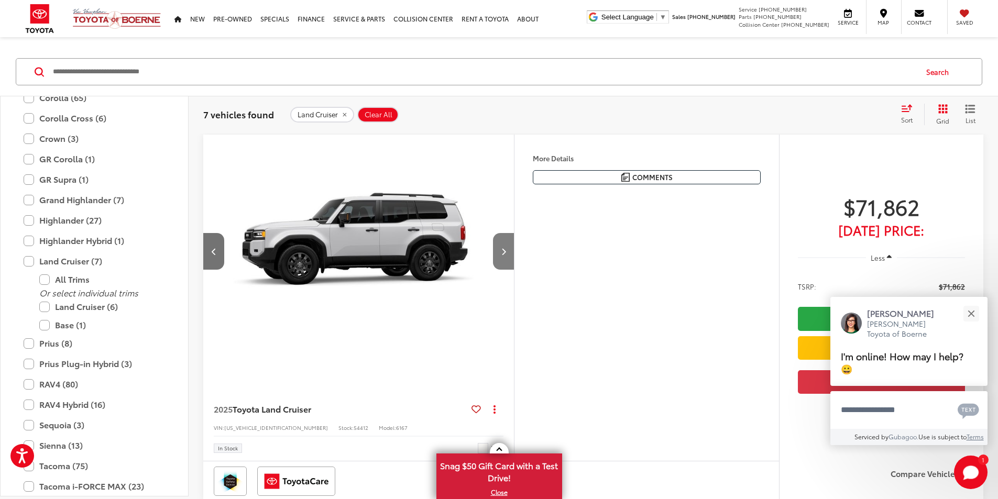
click at [514, 270] on button "Next image" at bounding box center [503, 251] width 21 height 37
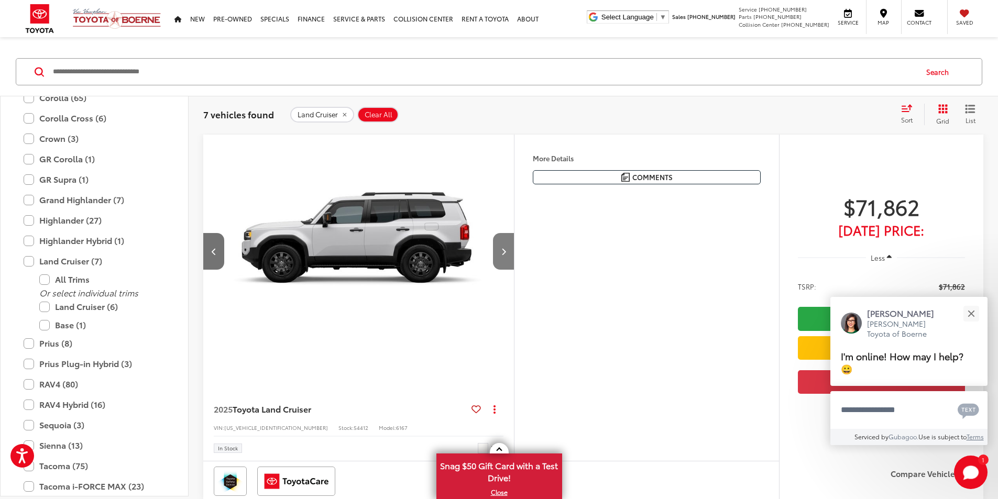
click at [514, 270] on button "Next image" at bounding box center [503, 251] width 21 height 37
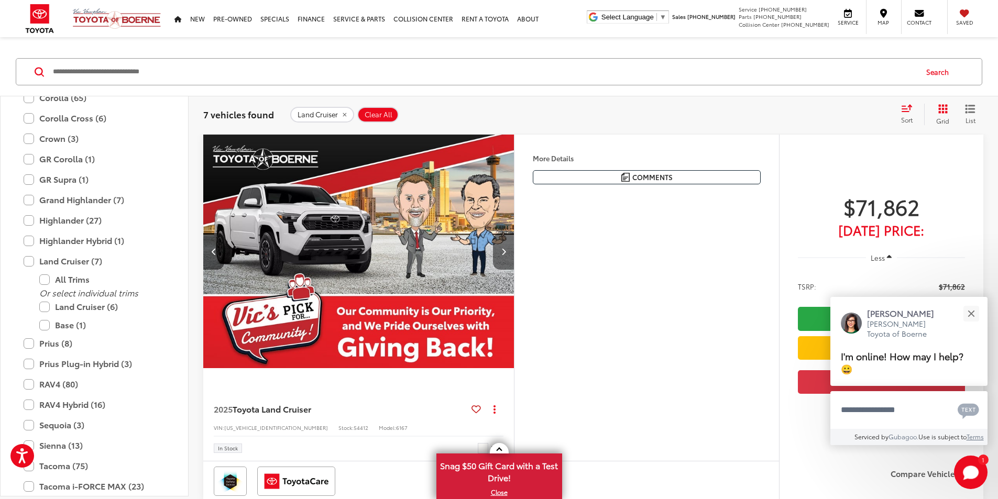
click at [514, 270] on button "Next image" at bounding box center [503, 251] width 21 height 37
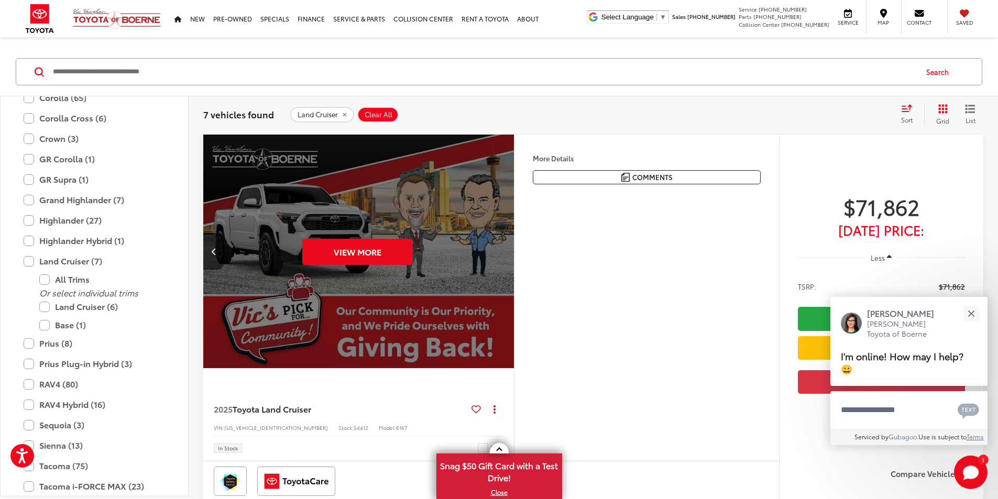
scroll to position [0, 1986]
click at [513, 282] on div "View More" at bounding box center [357, 252] width 312 height 234
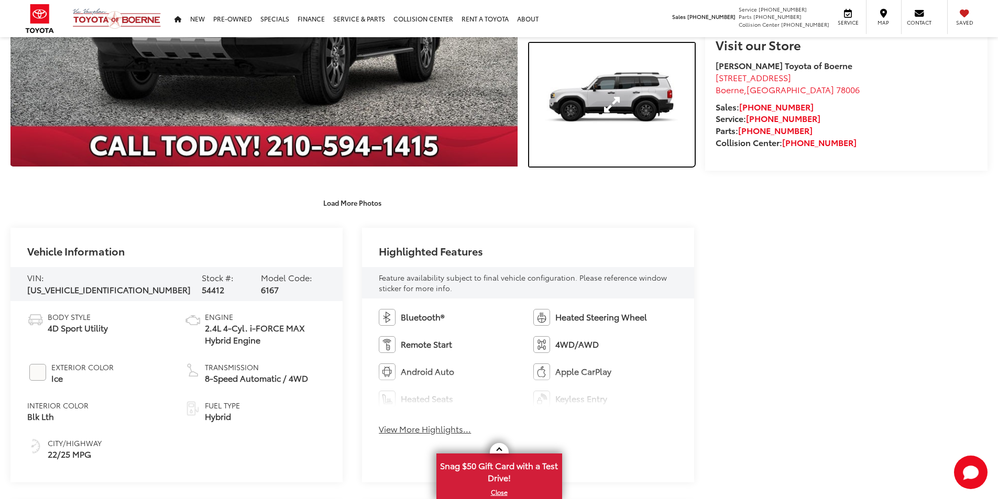
scroll to position [105, 0]
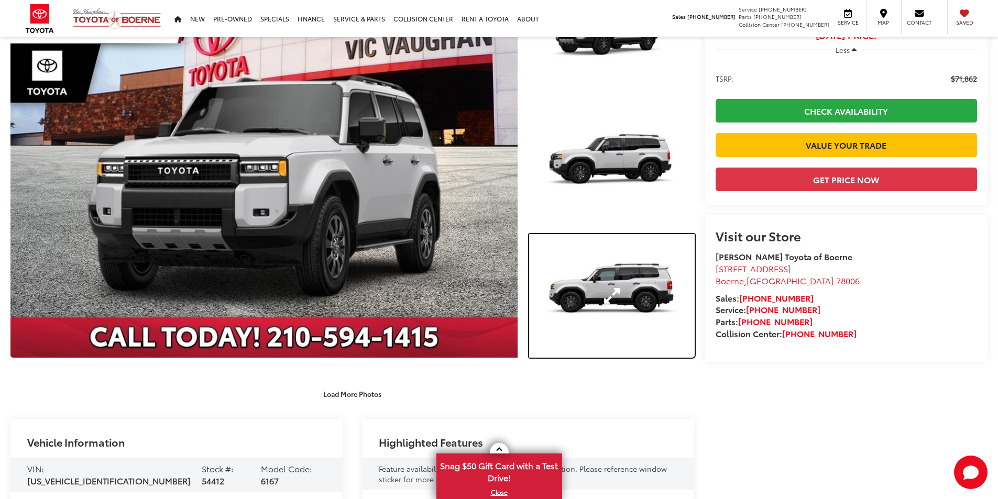
click at [613, 271] on link "Expand Photo 3" at bounding box center [611, 296] width 165 height 124
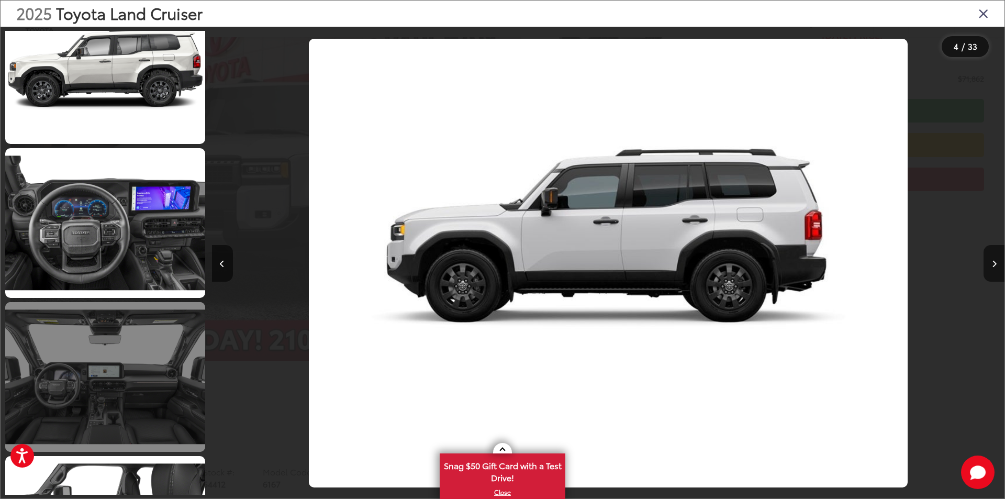
scroll to position [3847, 0]
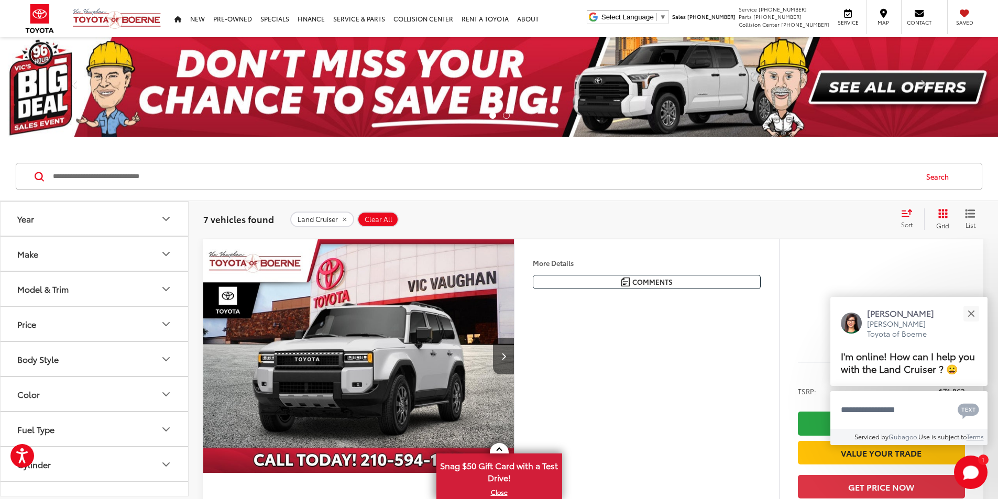
click at [136, 293] on button "Model & Trim" at bounding box center [95, 289] width 189 height 34
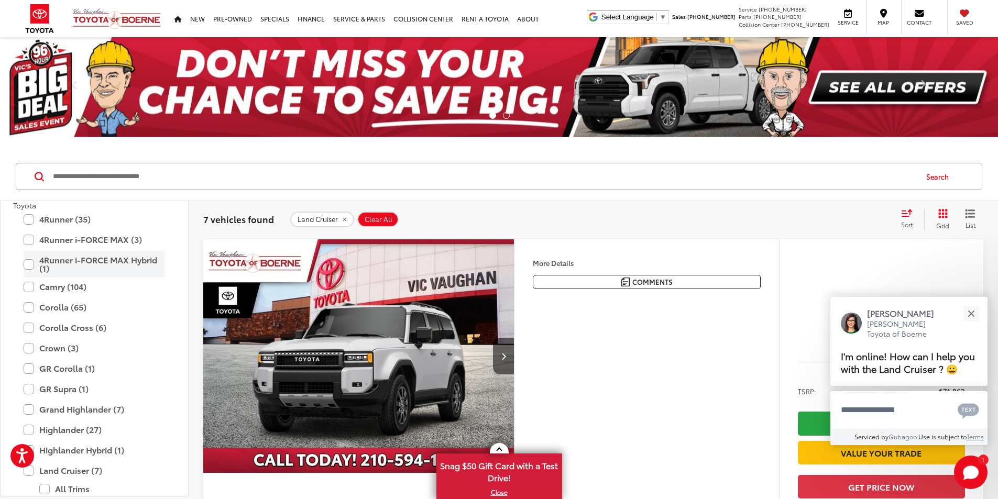
scroll to position [157, 0]
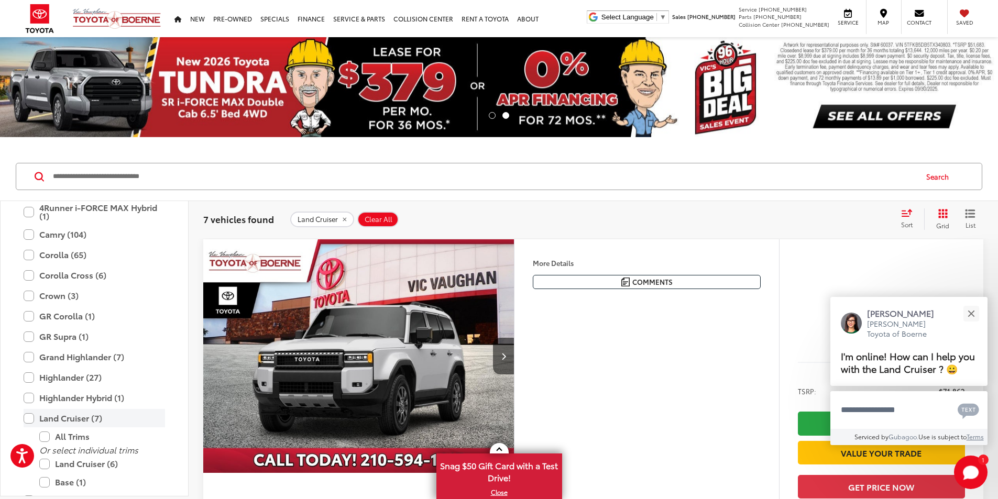
click at [59, 417] on label "Land Cruiser (7)" at bounding box center [94, 418] width 141 height 18
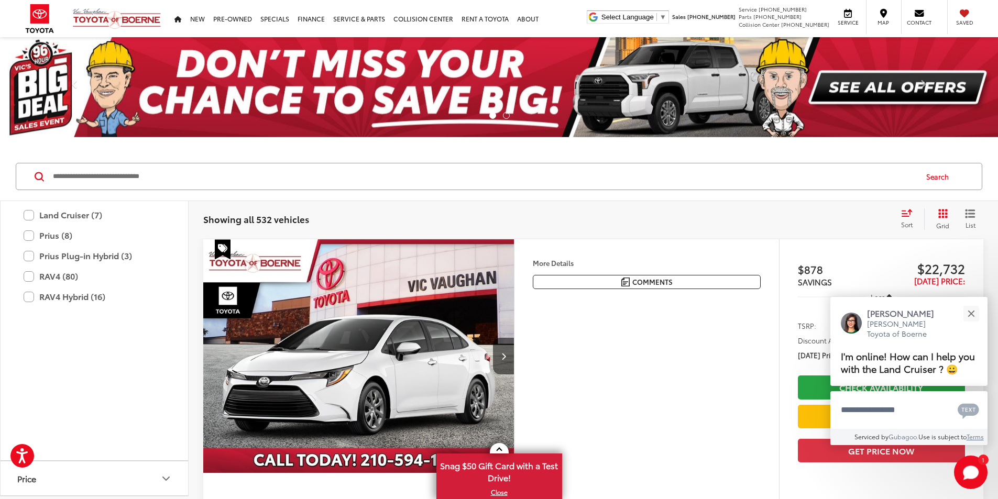
scroll to position [151, 0]
